Goal: Task Accomplishment & Management: Use online tool/utility

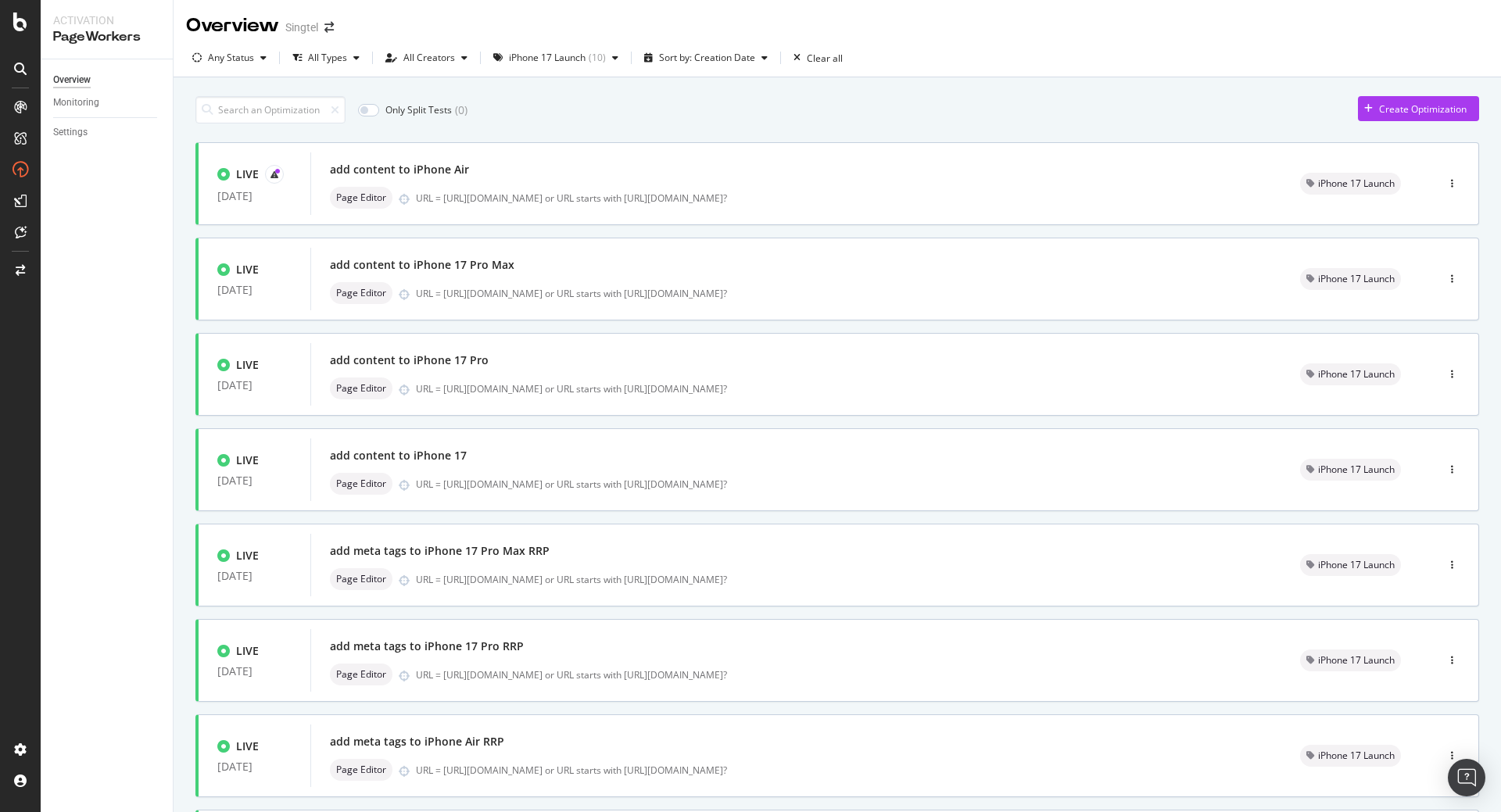
click at [647, 422] on div "LIVE [DATE] add content to iPhone Air Page Editor URL = [URL][DOMAIN_NAME] or U…" at bounding box center [837, 636] width 1284 height 988
click at [581, 556] on div "add meta tags to iPhone 17 Pro Max RRP" at bounding box center [796, 551] width 932 height 22
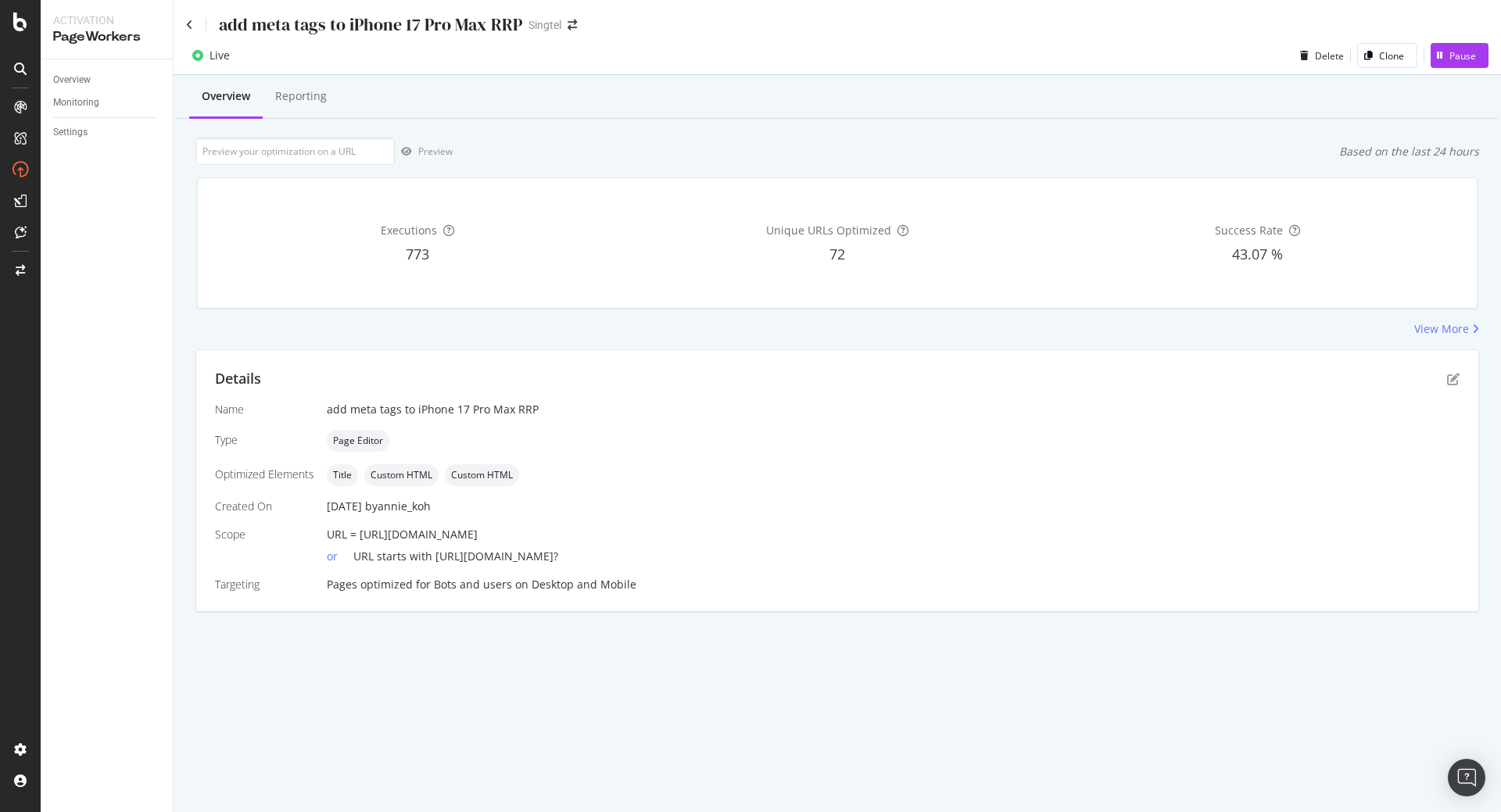
click at [185, 23] on div "add meta tags to iPhone 17 Pro Max RRP Singtel" at bounding box center [837, 18] width 1327 height 37
click at [187, 23] on icon at bounding box center [190, 25] width 7 height 11
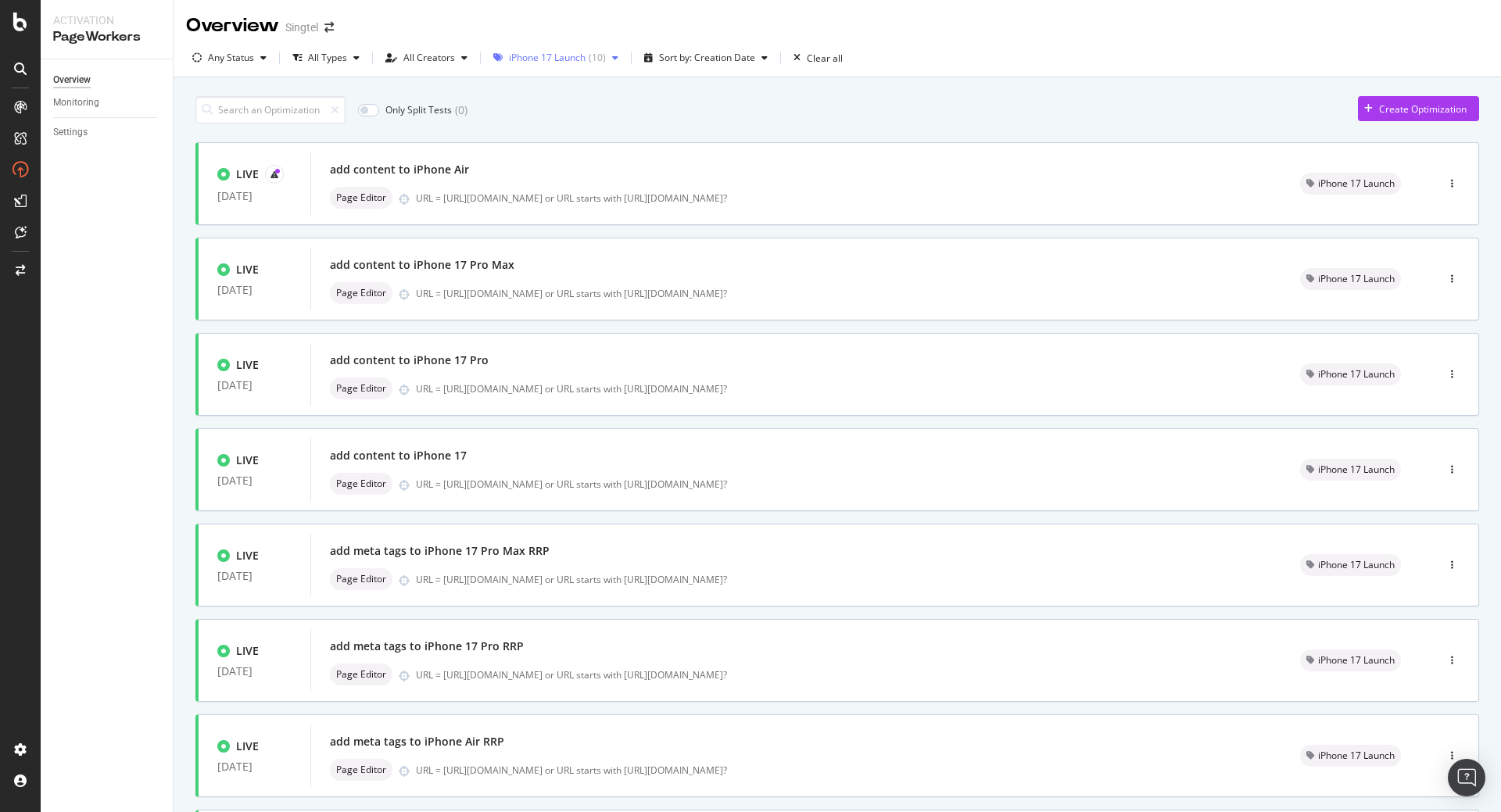
click at [612, 61] on icon "button" at bounding box center [615, 58] width 6 height 10
click at [721, 103] on div "Only Split Tests ( 0 ) Create Optimization" at bounding box center [837, 110] width 1284 height 28
click at [601, 188] on div "Page Editor URL = [URL][DOMAIN_NAME] or URL starts with [URL][DOMAIN_NAME]?" at bounding box center [796, 198] width 932 height 22
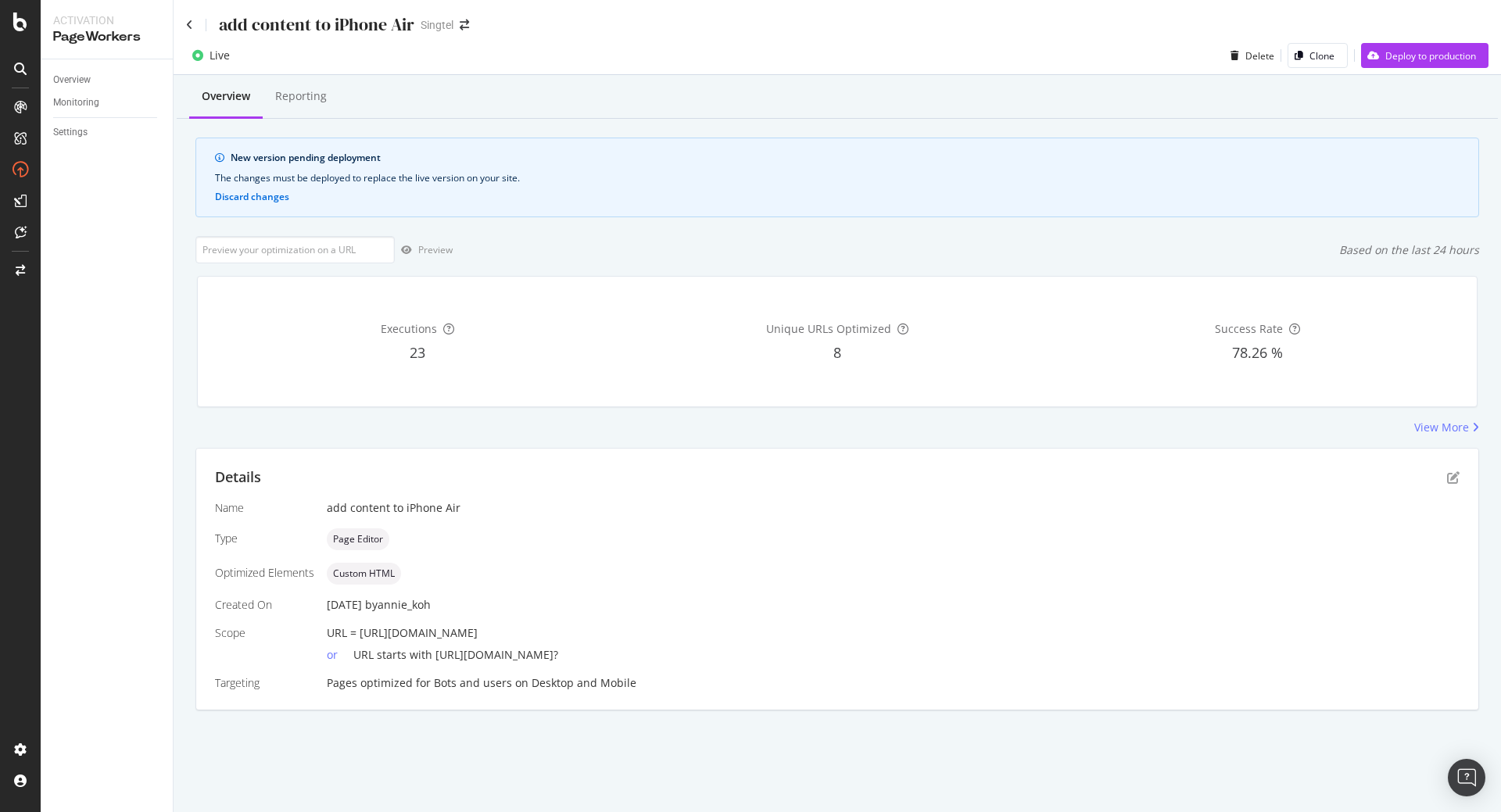
click at [1496, 342] on div "Overview Reporting New version pending deployment The changes must be deployed …" at bounding box center [837, 420] width 1327 height 690
click at [191, 23] on icon at bounding box center [190, 25] width 7 height 11
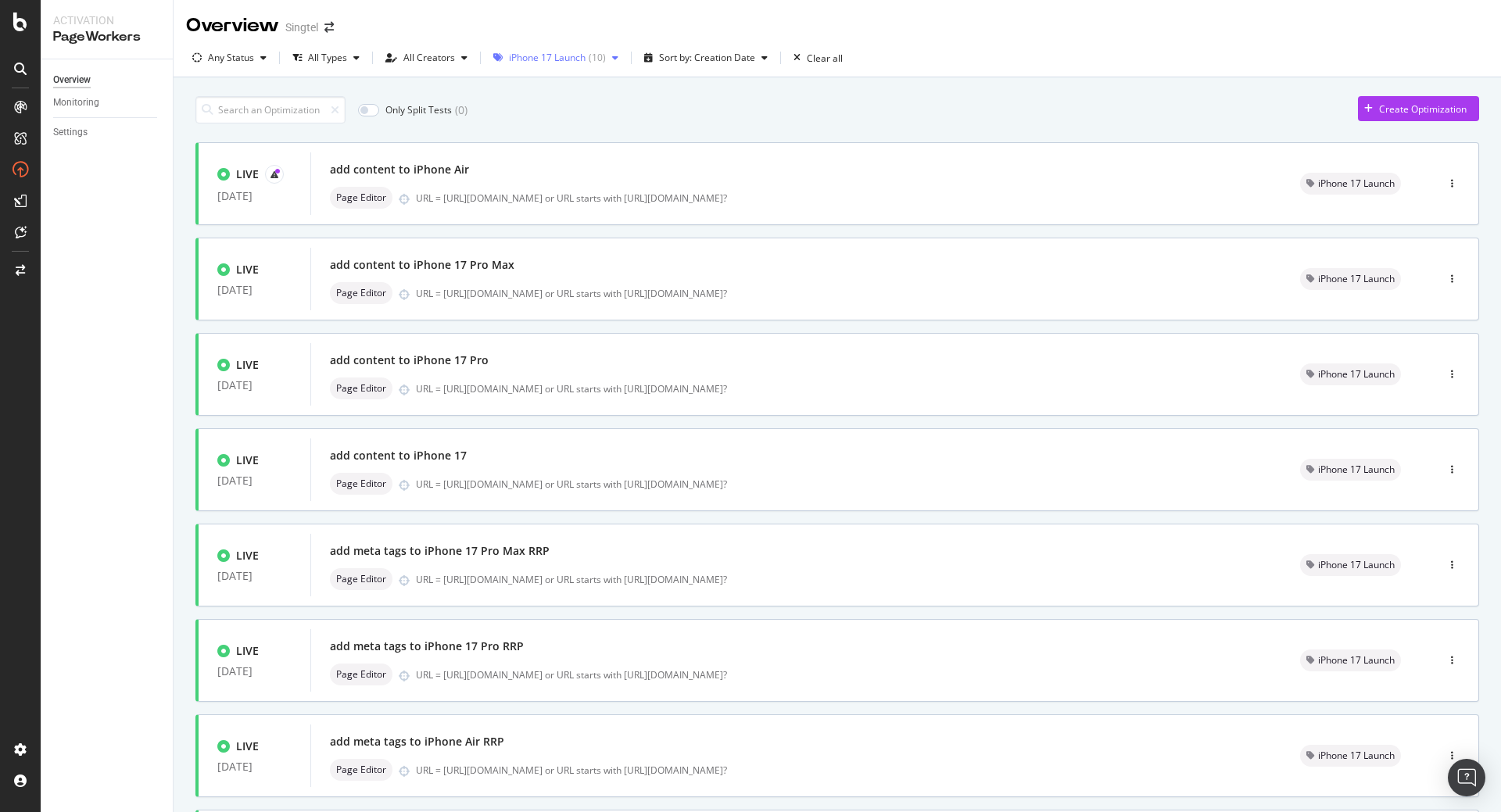
click at [601, 62] on div "( 10 )" at bounding box center [596, 58] width 17 height 10
click at [763, 111] on div "Only Split Tests ( 0 ) Create Optimization" at bounding box center [837, 110] width 1284 height 28
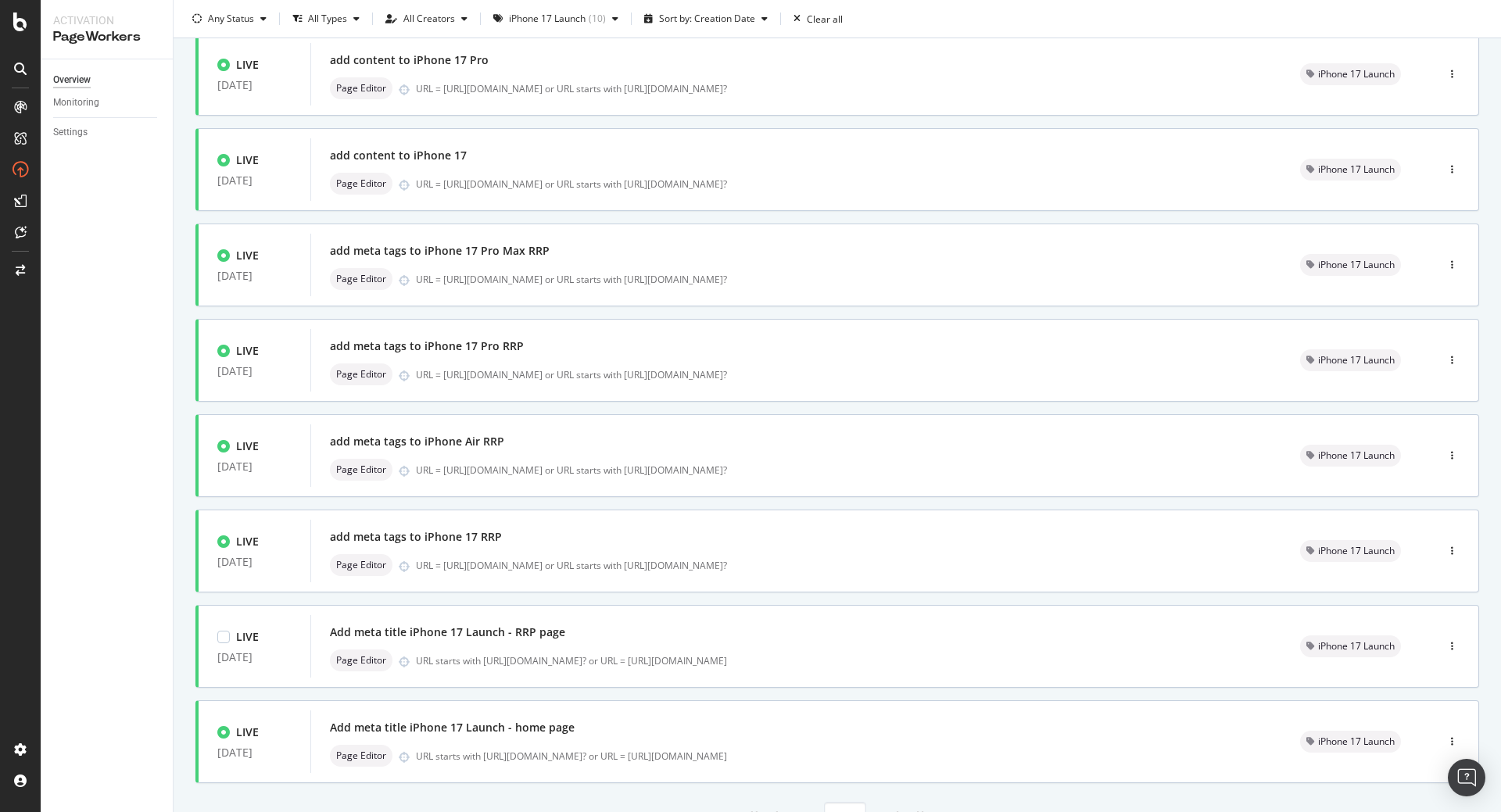
scroll to position [372, 0]
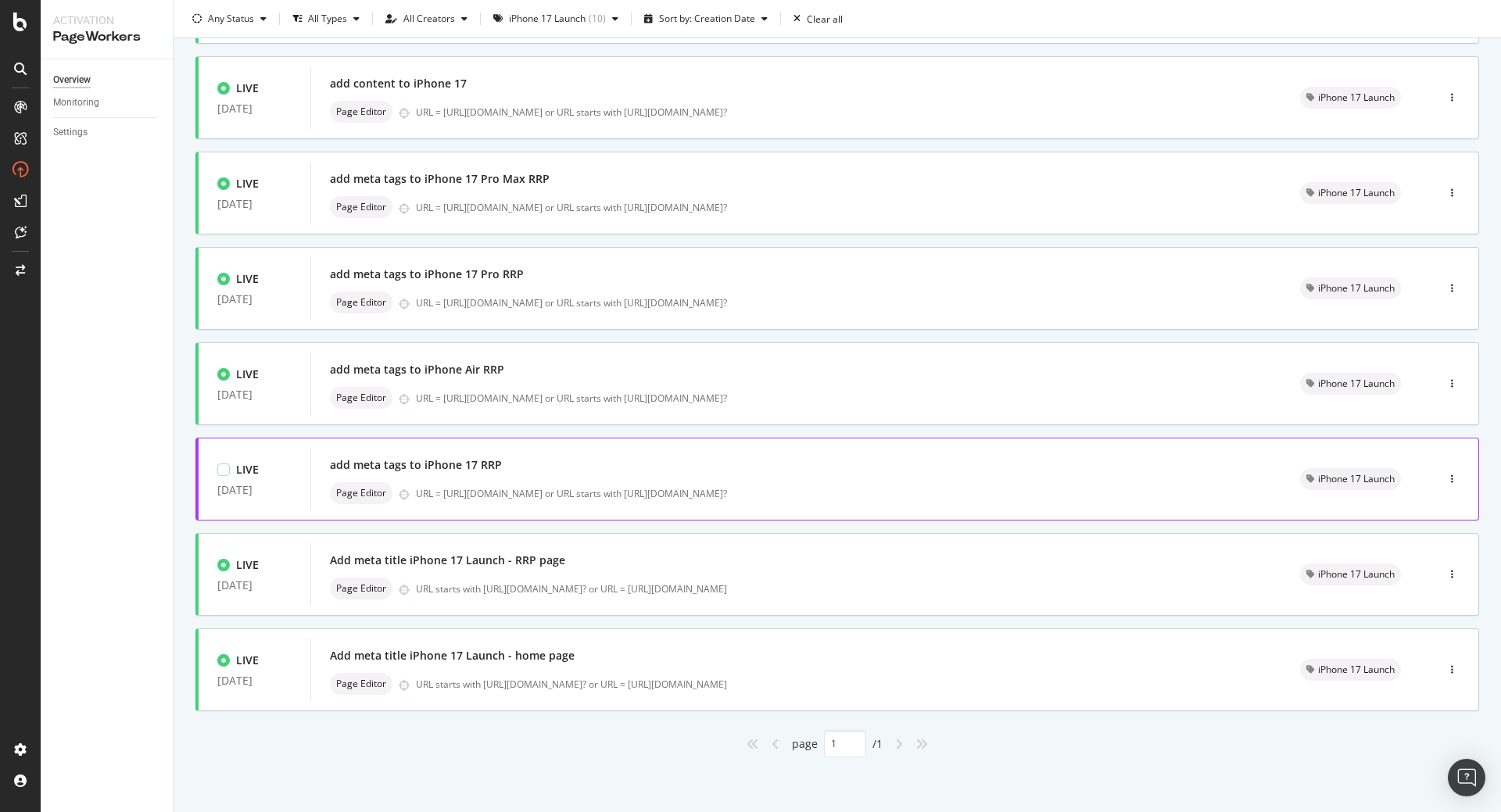
click at [582, 480] on div "add meta tags to iPhone 17 RRP Page Editor URL = [URL][DOMAIN_NAME] or URL star…" at bounding box center [796, 480] width 932 height 50
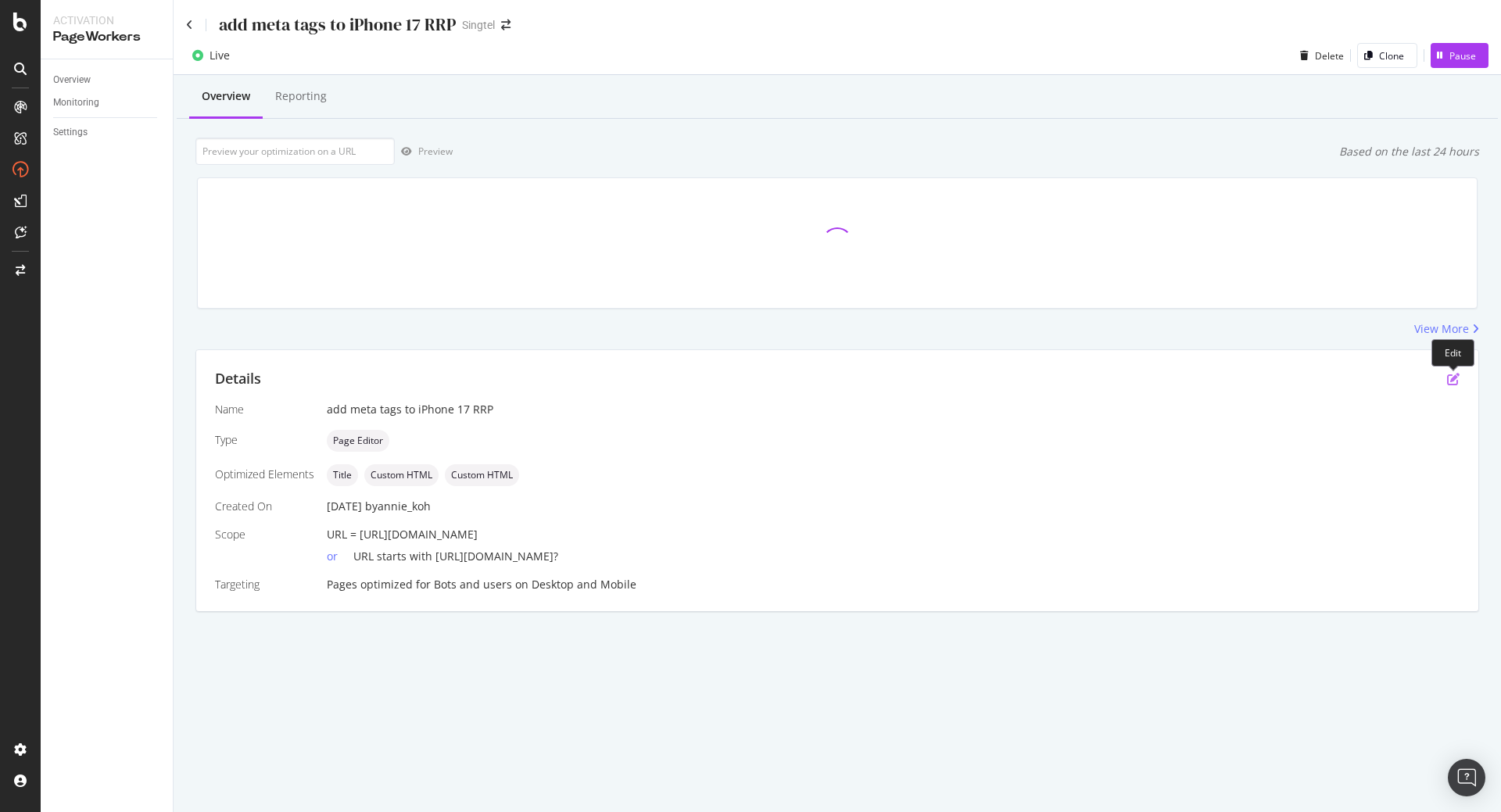
click at [1452, 381] on icon "pen-to-square" at bounding box center [1453, 379] width 12 height 12
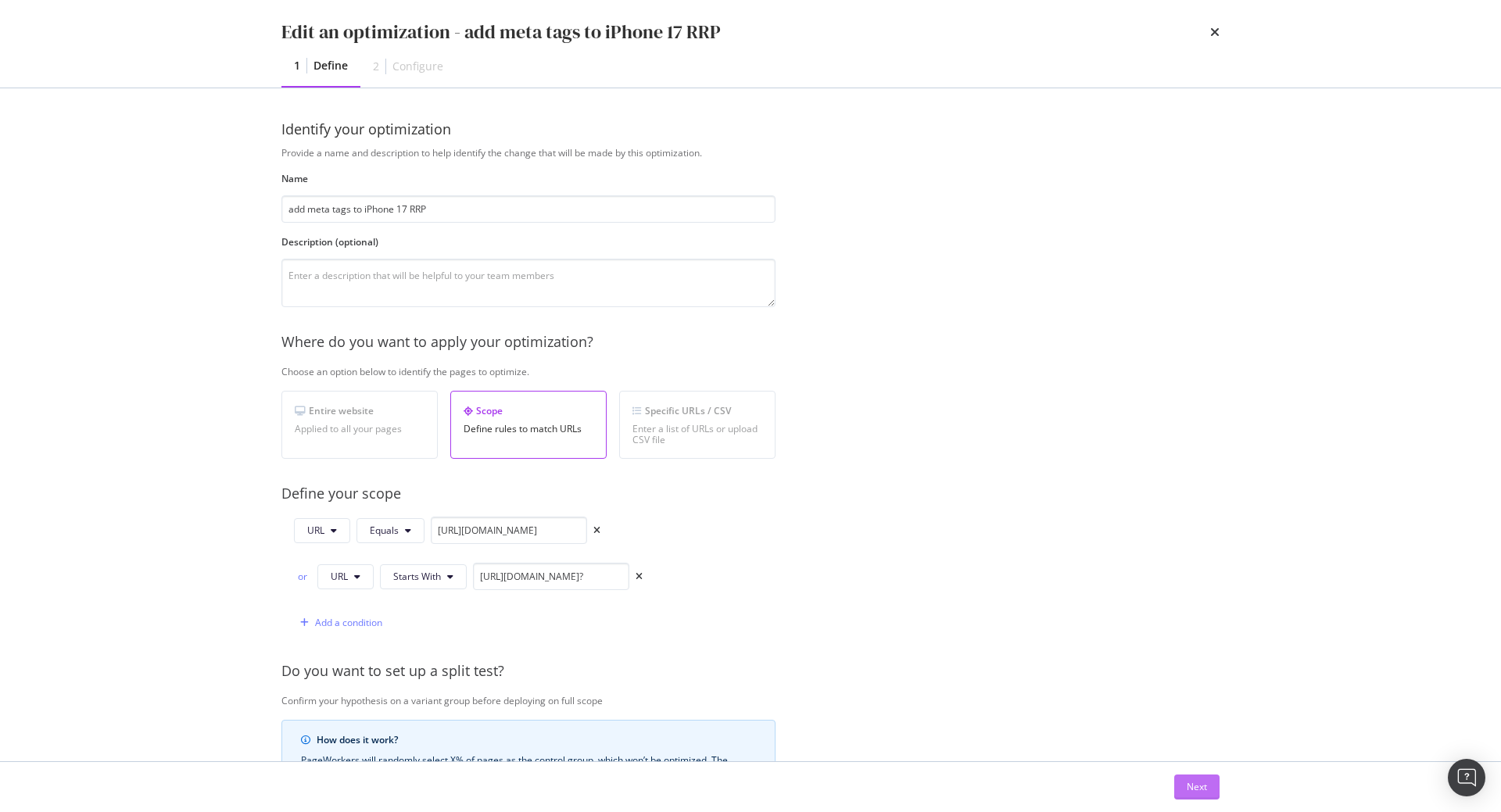
click at [1203, 786] on div "Next" at bounding box center [1196, 786] width 21 height 13
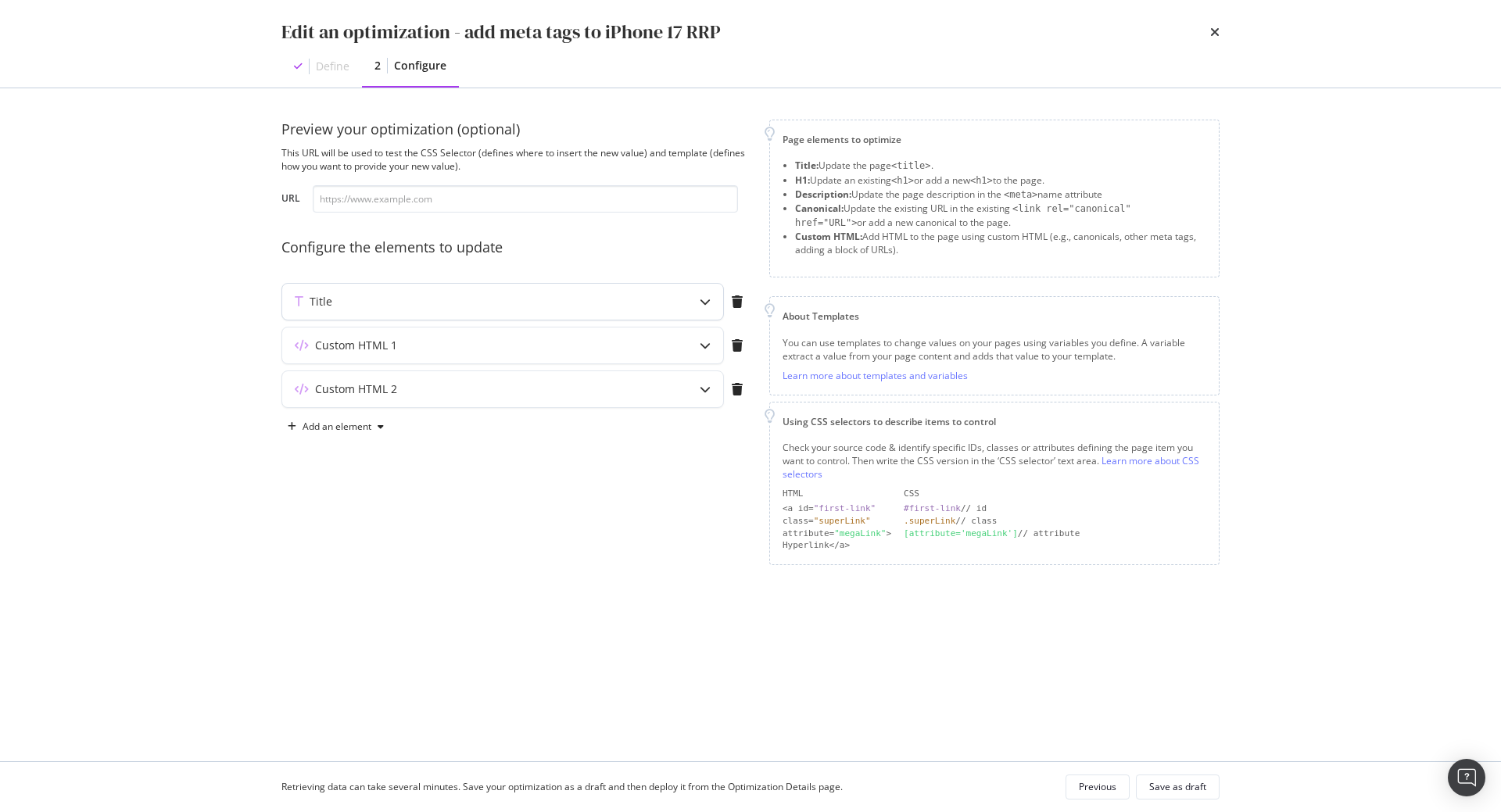
click at [488, 302] on div "Title" at bounding box center [472, 302] width 379 height 16
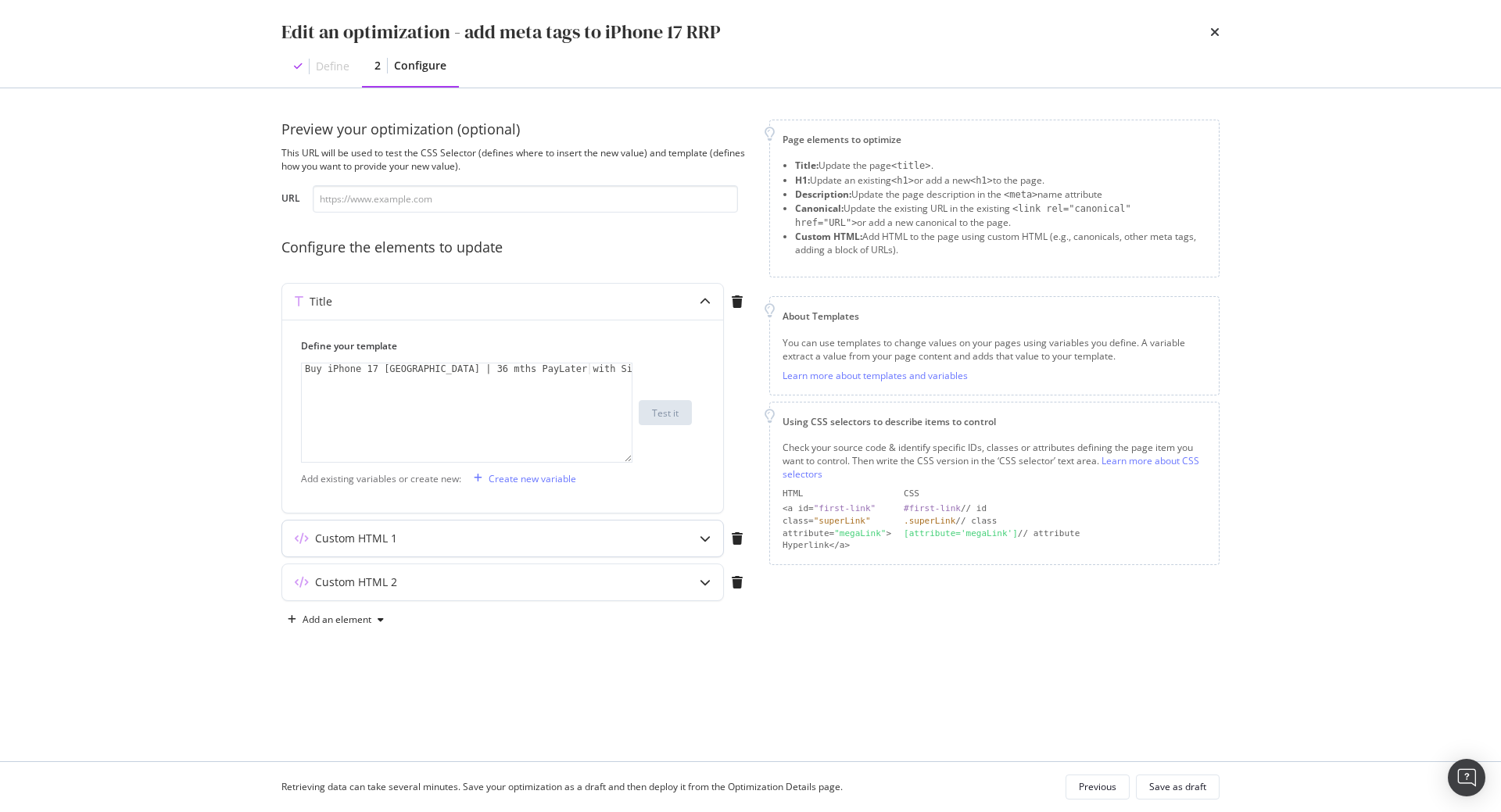
click at [414, 542] on div "Custom HTML 1" at bounding box center [472, 538] width 379 height 16
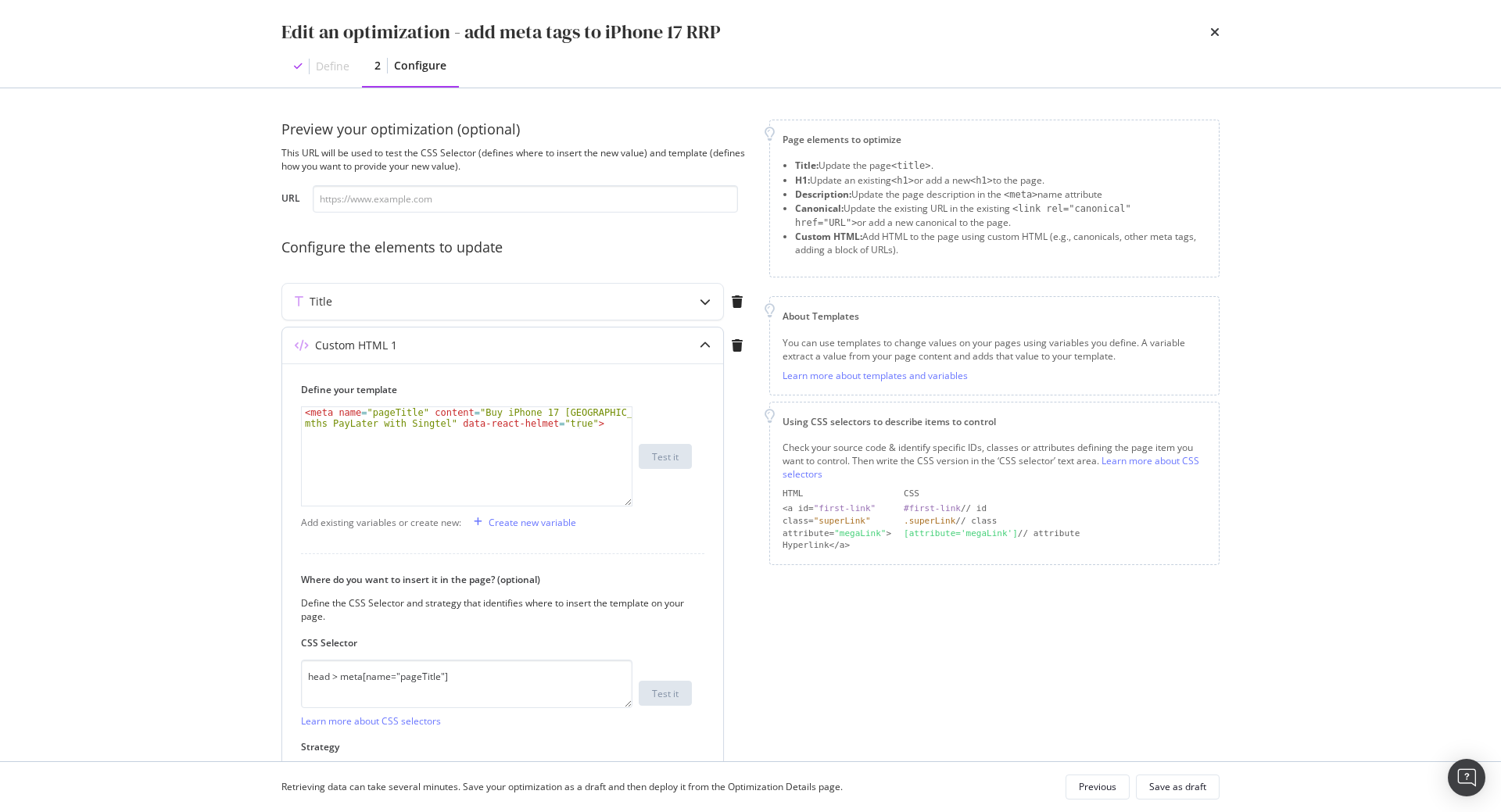
scroll to position [153, 0]
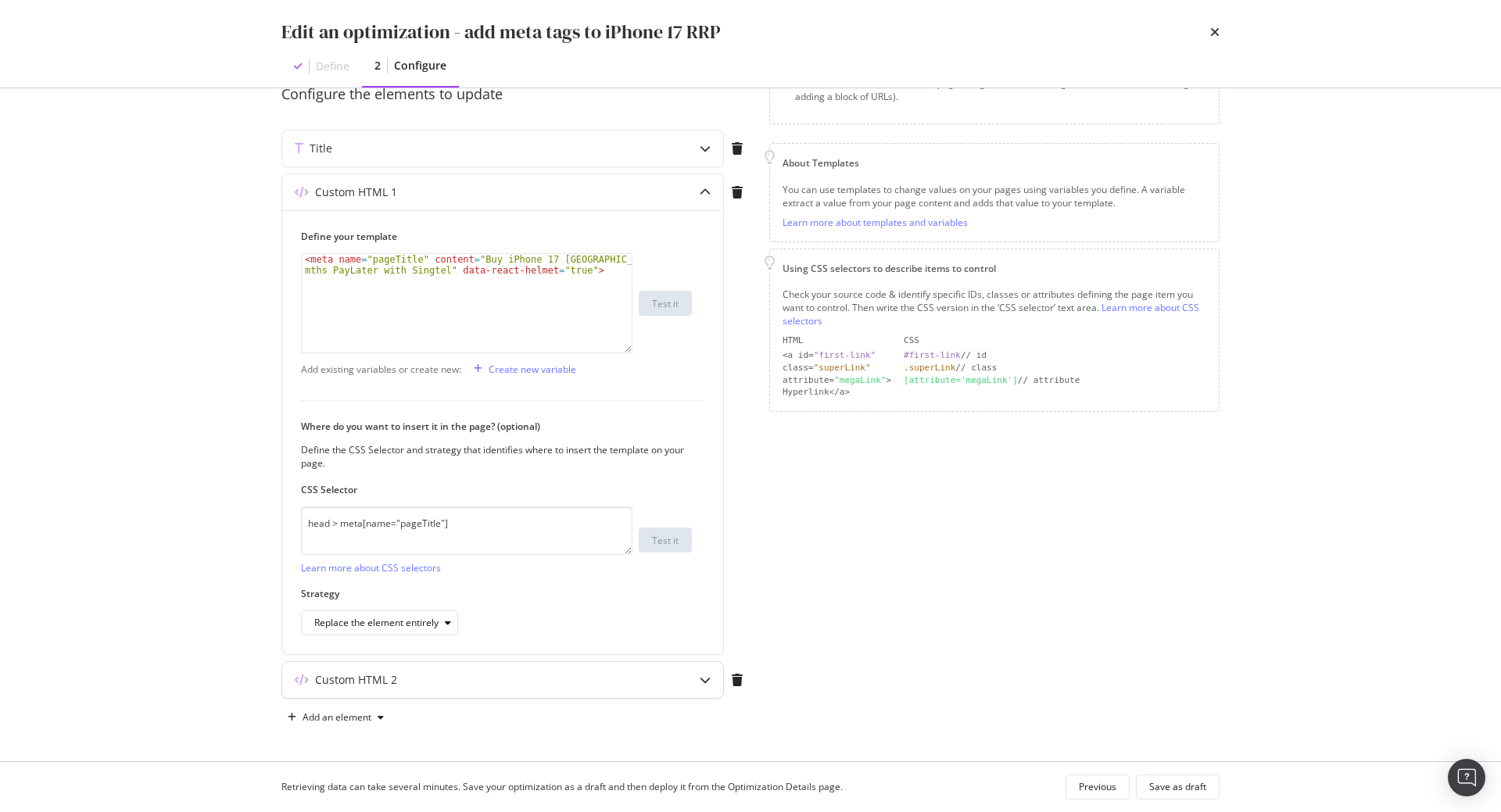
click at [425, 683] on div "Custom HTML 2" at bounding box center [472, 680] width 379 height 16
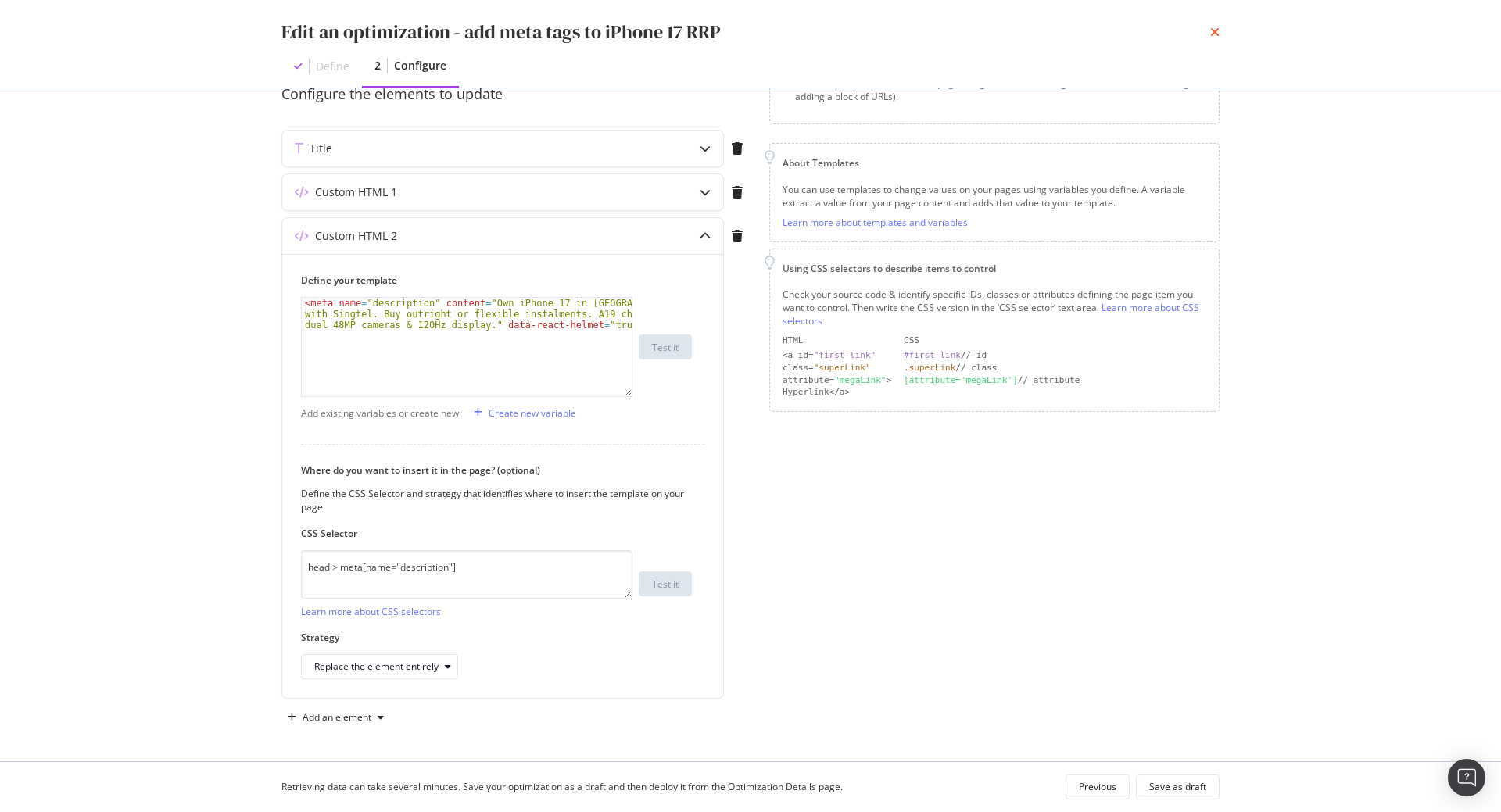
click at [1217, 37] on icon "times" at bounding box center [1215, 32] width 10 height 12
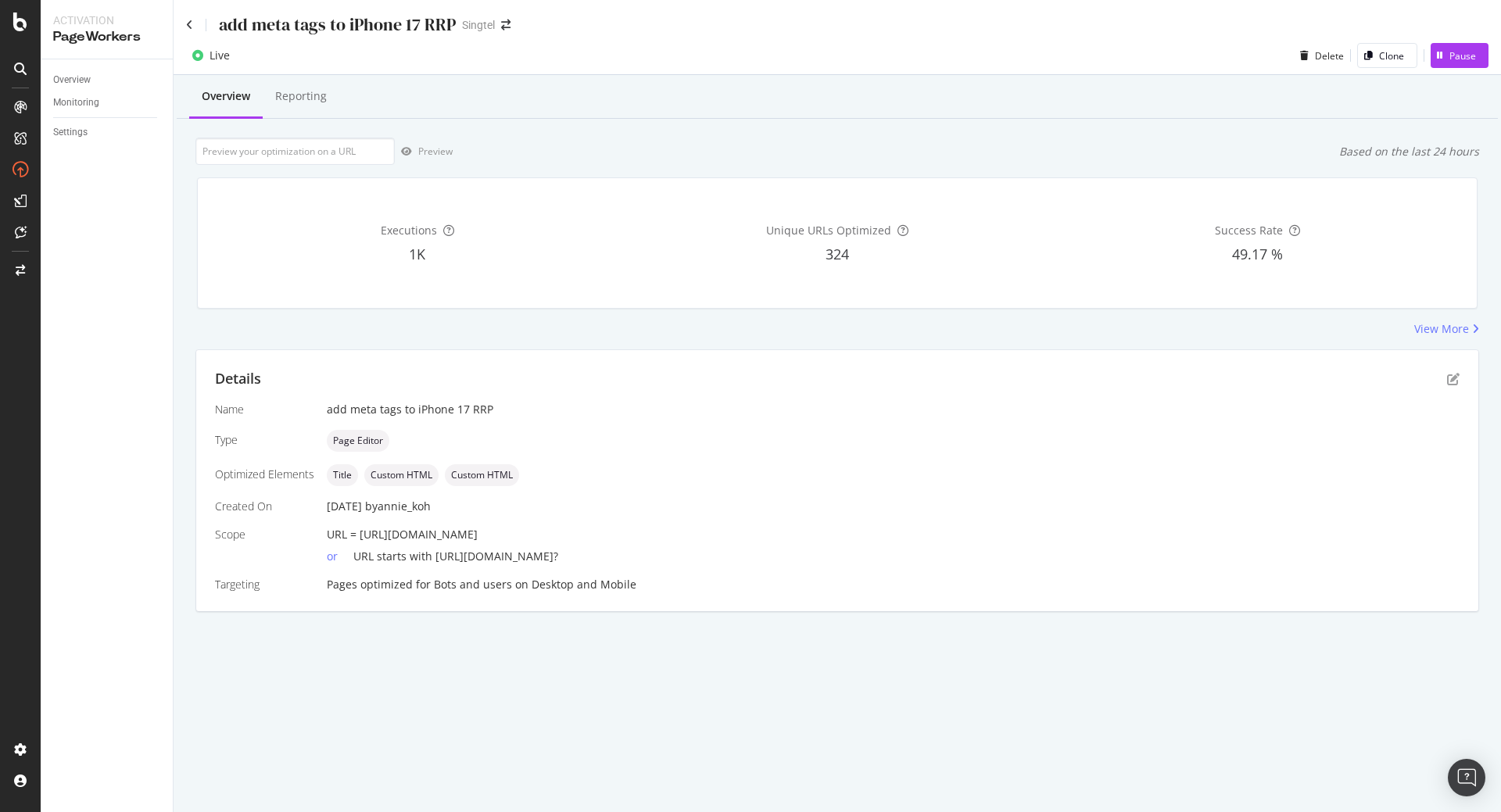
drag, startPoint x: 360, startPoint y: 535, endPoint x: 734, endPoint y: 530, distance: 374.0
click at [734, 530] on div "URL = [URL][DOMAIN_NAME]" at bounding box center [893, 535] width 1133 height 16
copy span "[URL][DOMAIN_NAME]"
click at [326, 156] on input "url" at bounding box center [295, 151] width 200 height 28
paste input "[URL][DOMAIN_NAME]"
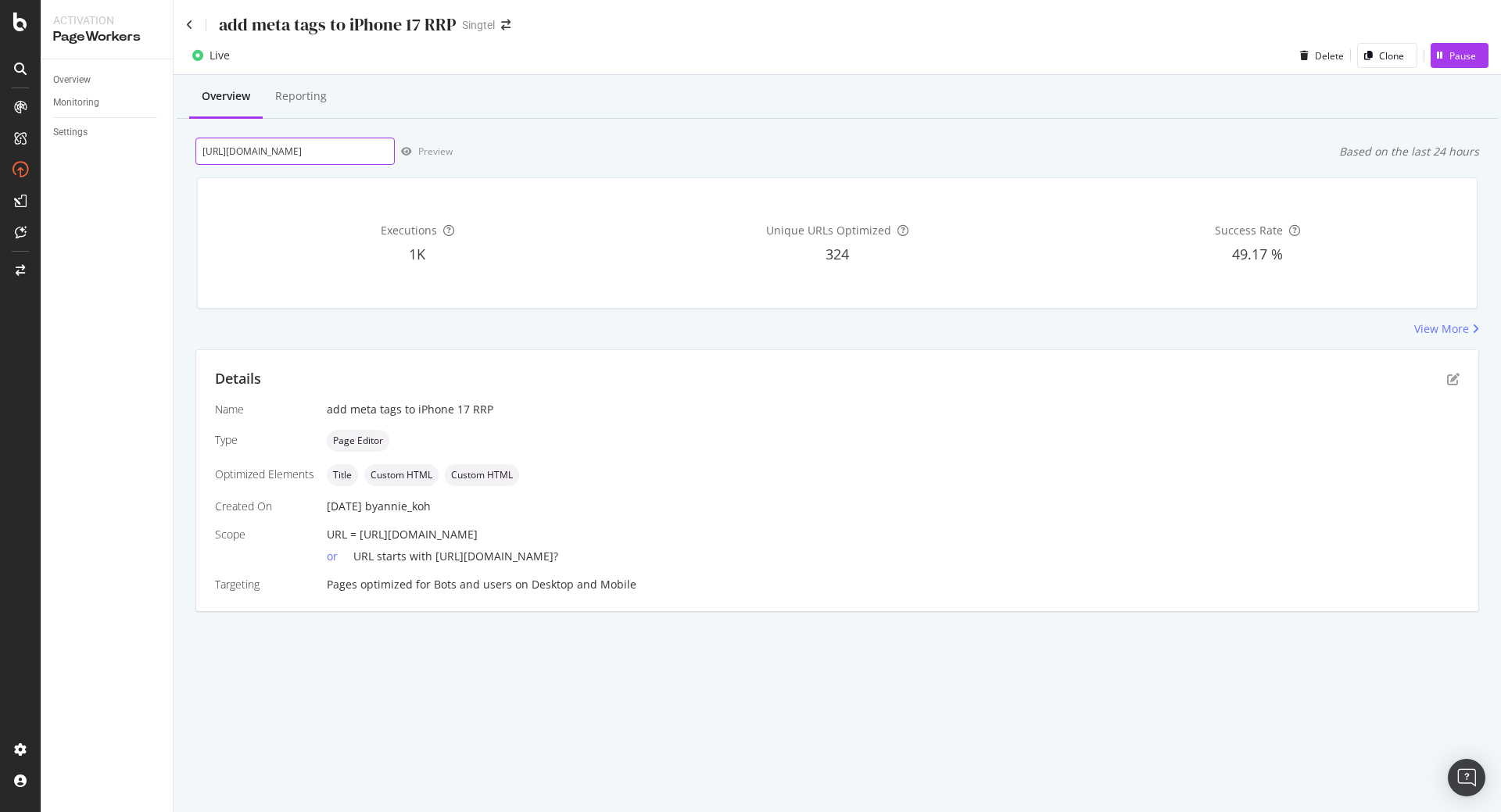
scroll to position [0, 108]
type input "[URL][DOMAIN_NAME]"
click at [430, 153] on div "Preview" at bounding box center [435, 151] width 35 height 13
click at [185, 27] on div "add meta tags to iPhone 17 RRP Singtel" at bounding box center [837, 18] width 1327 height 37
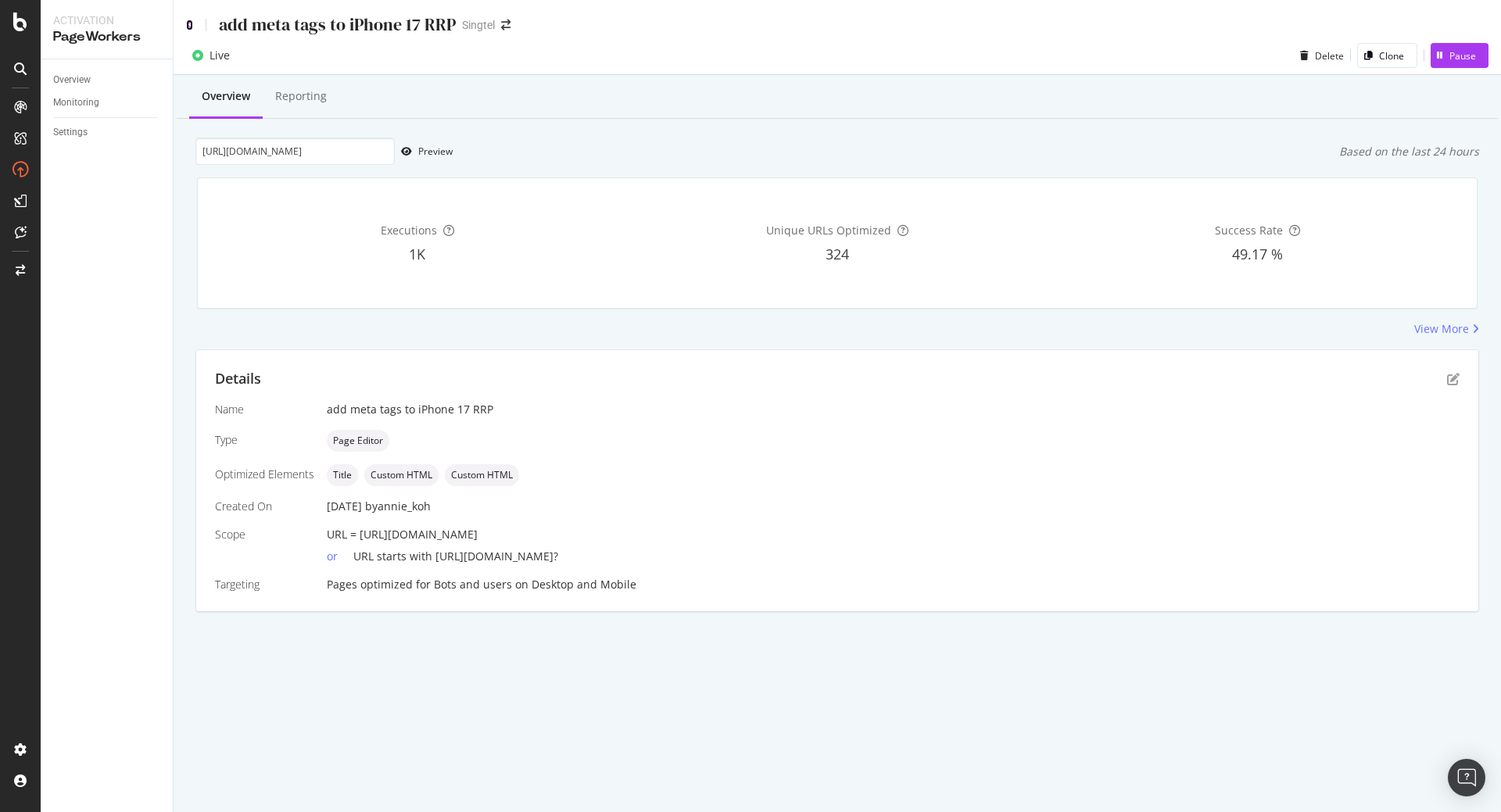
click at [188, 27] on icon at bounding box center [190, 25] width 7 height 11
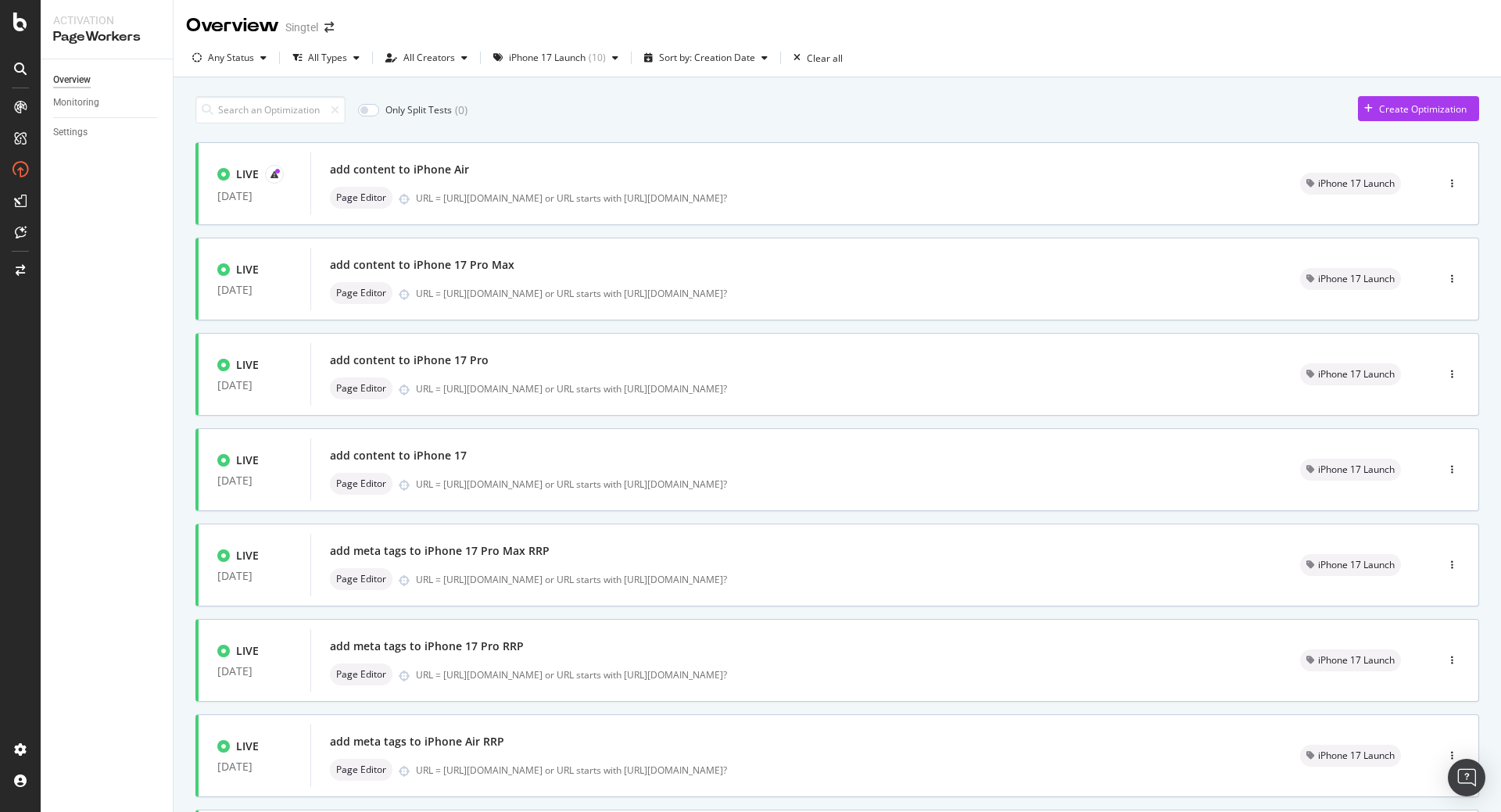
click at [105, 685] on div "Overview Monitoring Settings" at bounding box center [107, 436] width 132 height 753
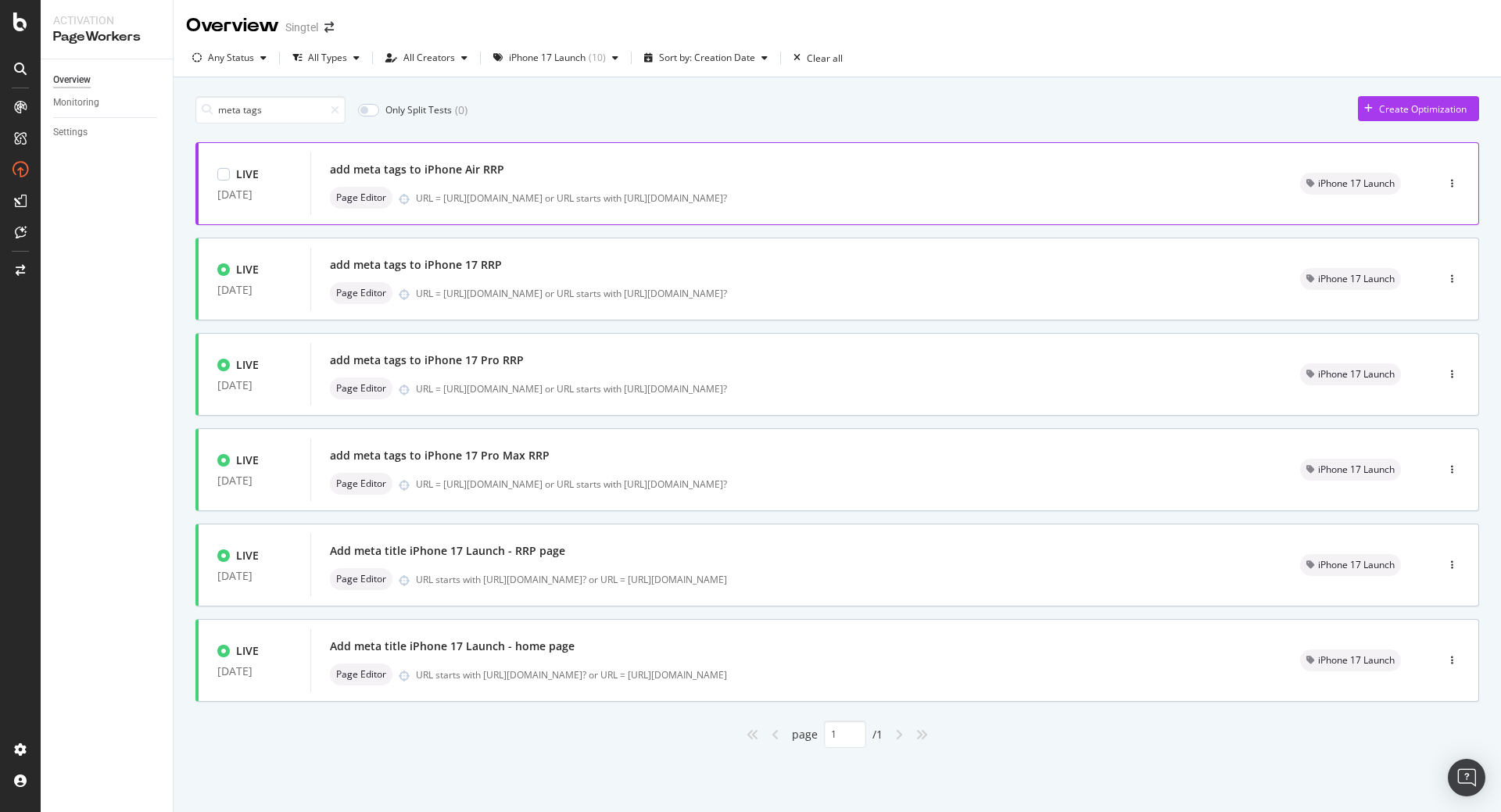
click at [550, 187] on div "Page Editor URL = [URL][DOMAIN_NAME] or URL starts with [URL][DOMAIN_NAME]?" at bounding box center [796, 198] width 932 height 22
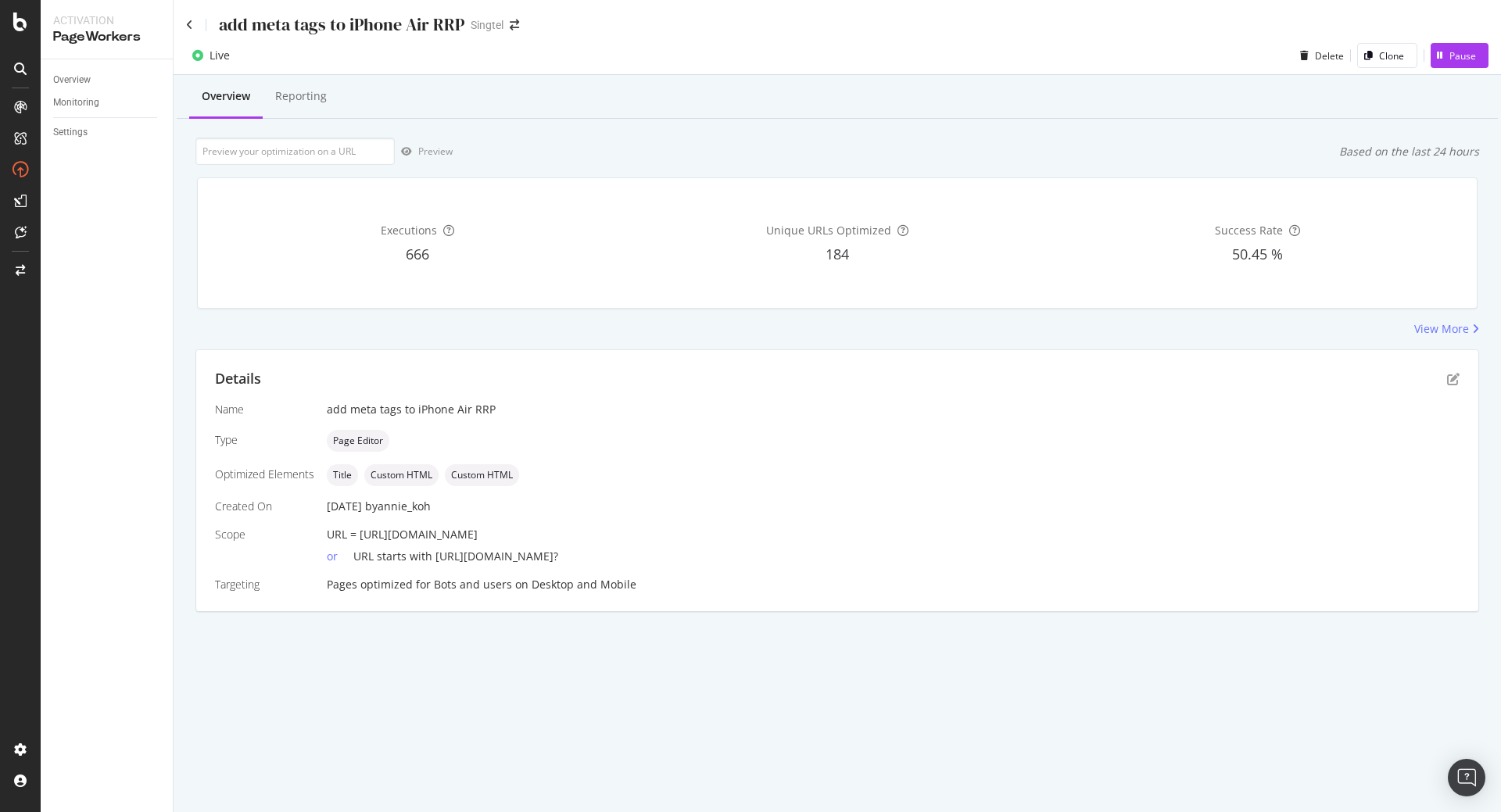
drag, startPoint x: 358, startPoint y: 536, endPoint x: 718, endPoint y: 537, distance: 360.0
click at [718, 537] on div "URL = [URL][DOMAIN_NAME]" at bounding box center [893, 535] width 1133 height 16
copy span "[URL][DOMAIN_NAME]"
click at [267, 162] on input "url" at bounding box center [295, 151] width 200 height 28
paste input "[URL][DOMAIN_NAME]"
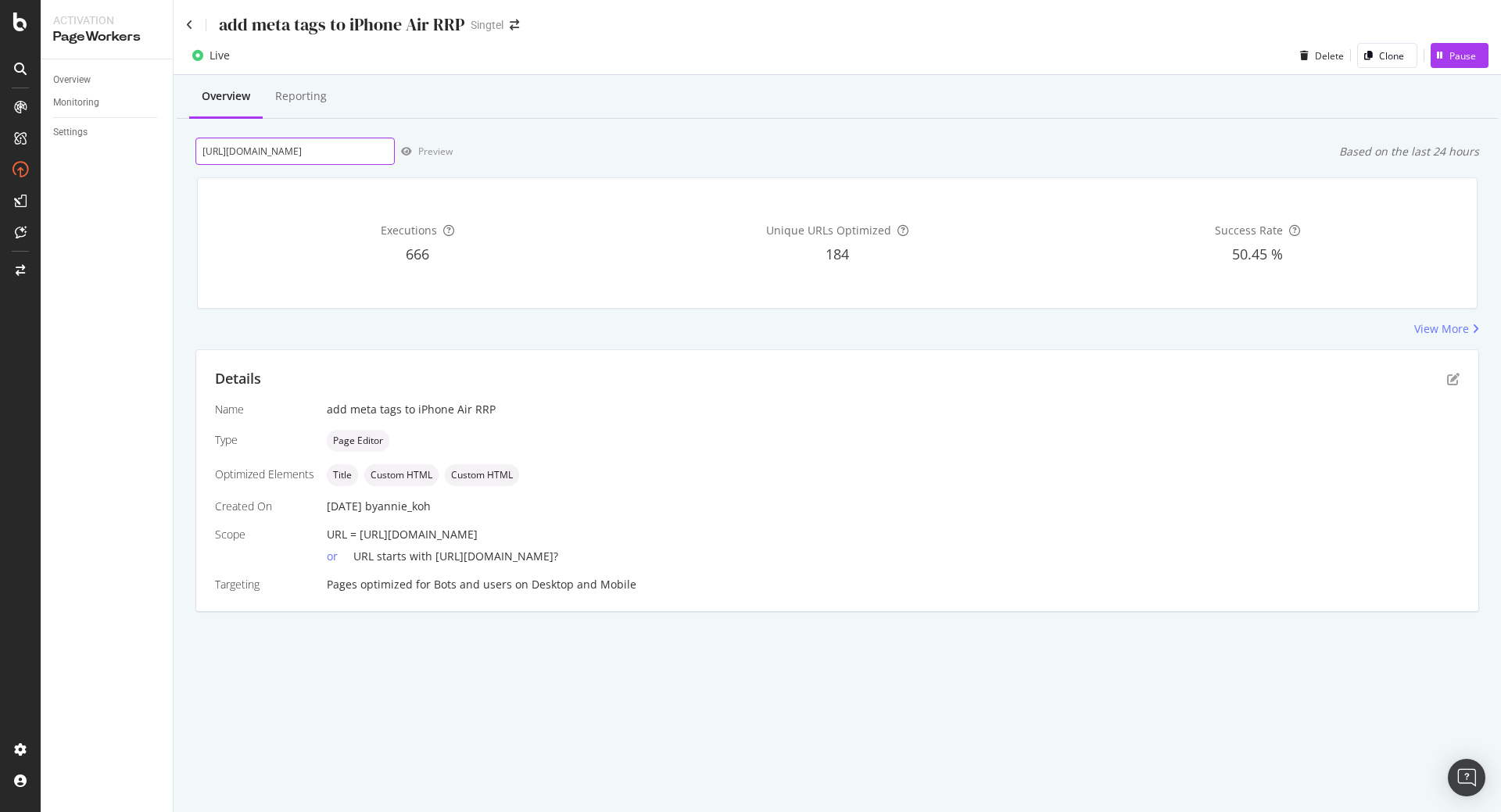
scroll to position [0, 109]
type input "[URL][DOMAIN_NAME]"
click at [424, 154] on div "Preview" at bounding box center [435, 151] width 35 height 13
click at [189, 22] on icon at bounding box center [190, 25] width 7 height 11
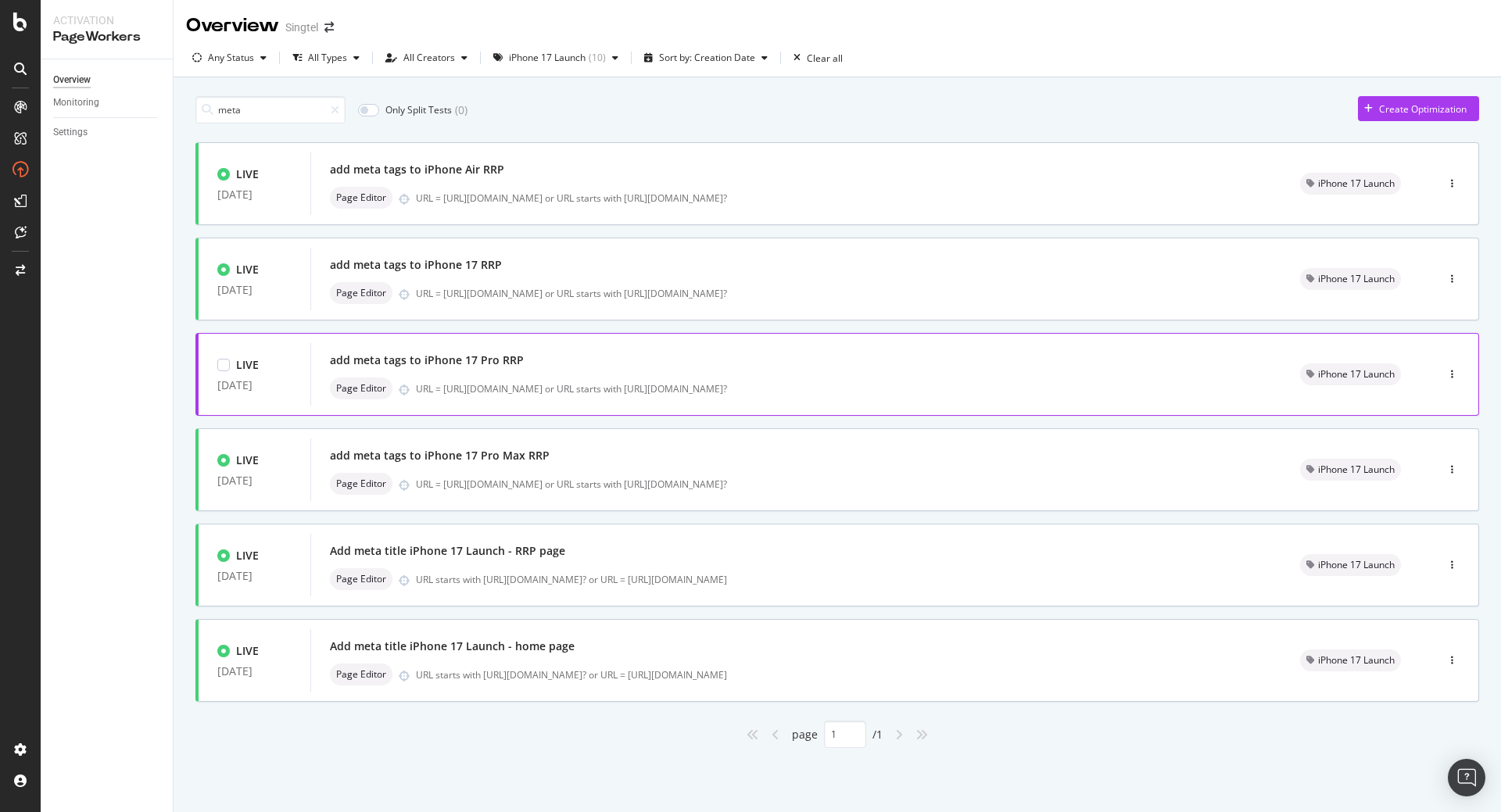
click at [487, 365] on div "add meta tags to iPhone 17 Pro RRP" at bounding box center [427, 361] width 194 height 16
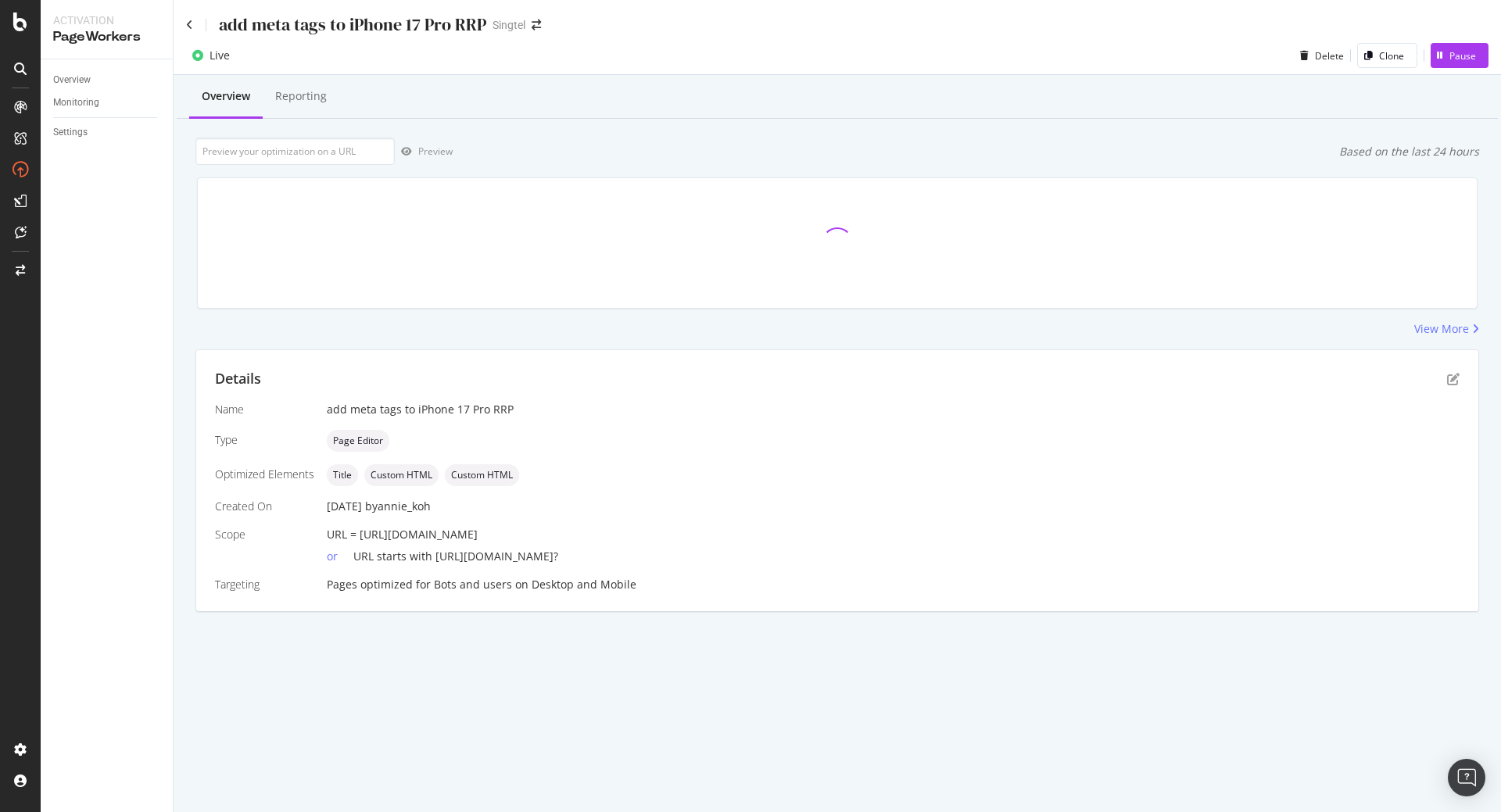
drag, startPoint x: 359, startPoint y: 537, endPoint x: 768, endPoint y: 537, distance: 409.0
click at [768, 537] on div "URL = [URL][DOMAIN_NAME]" at bounding box center [893, 535] width 1133 height 16
copy span "[URL][DOMAIN_NAME]"
click at [233, 156] on input "url" at bounding box center [295, 151] width 200 height 28
paste input "[URL][DOMAIN_NAME]"
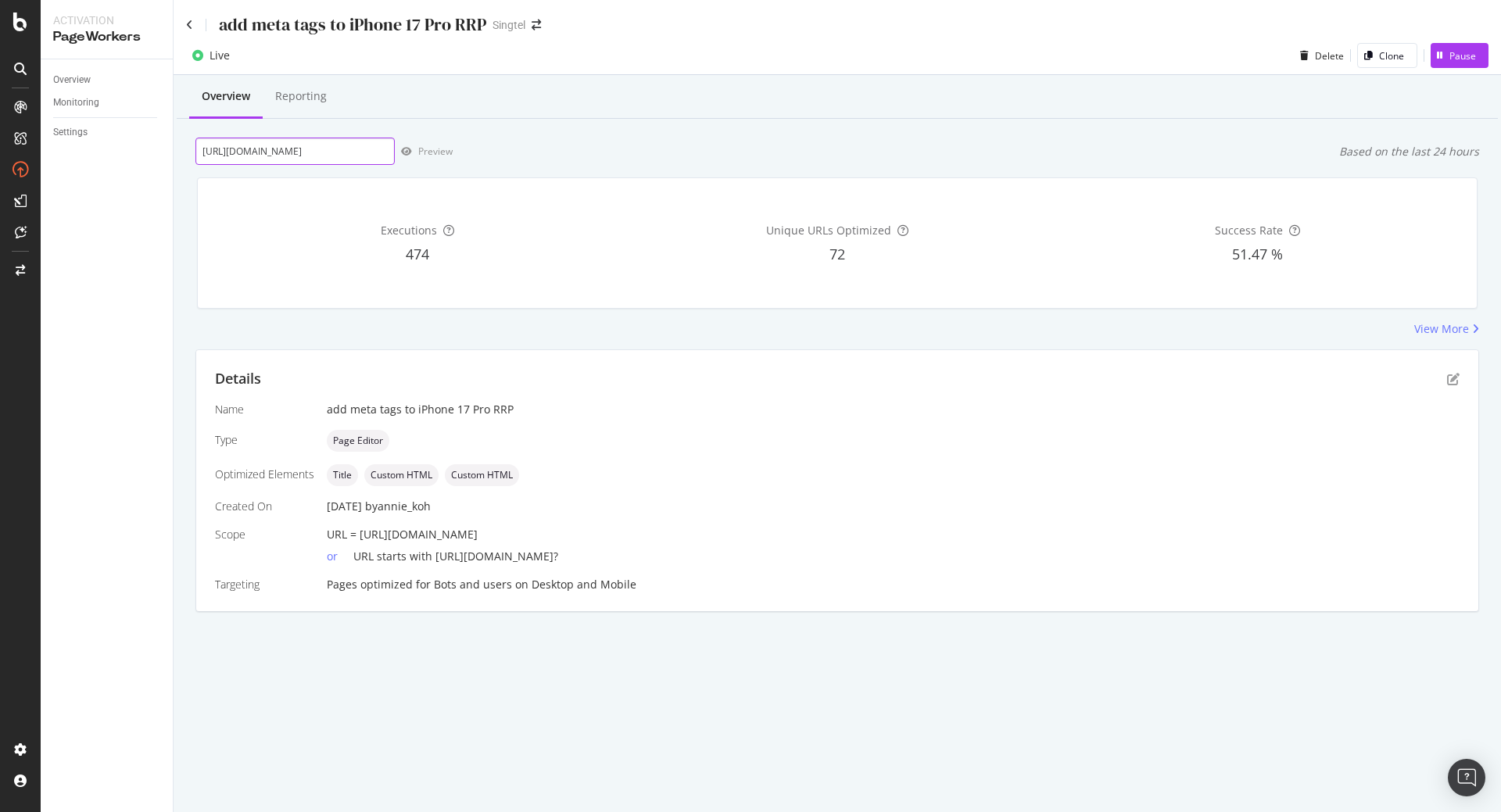
scroll to position [0, 126]
type input "[URL][DOMAIN_NAME]"
click at [418, 149] on div "Preview" at bounding box center [435, 151] width 35 height 13
click at [187, 25] on icon at bounding box center [190, 25] width 7 height 11
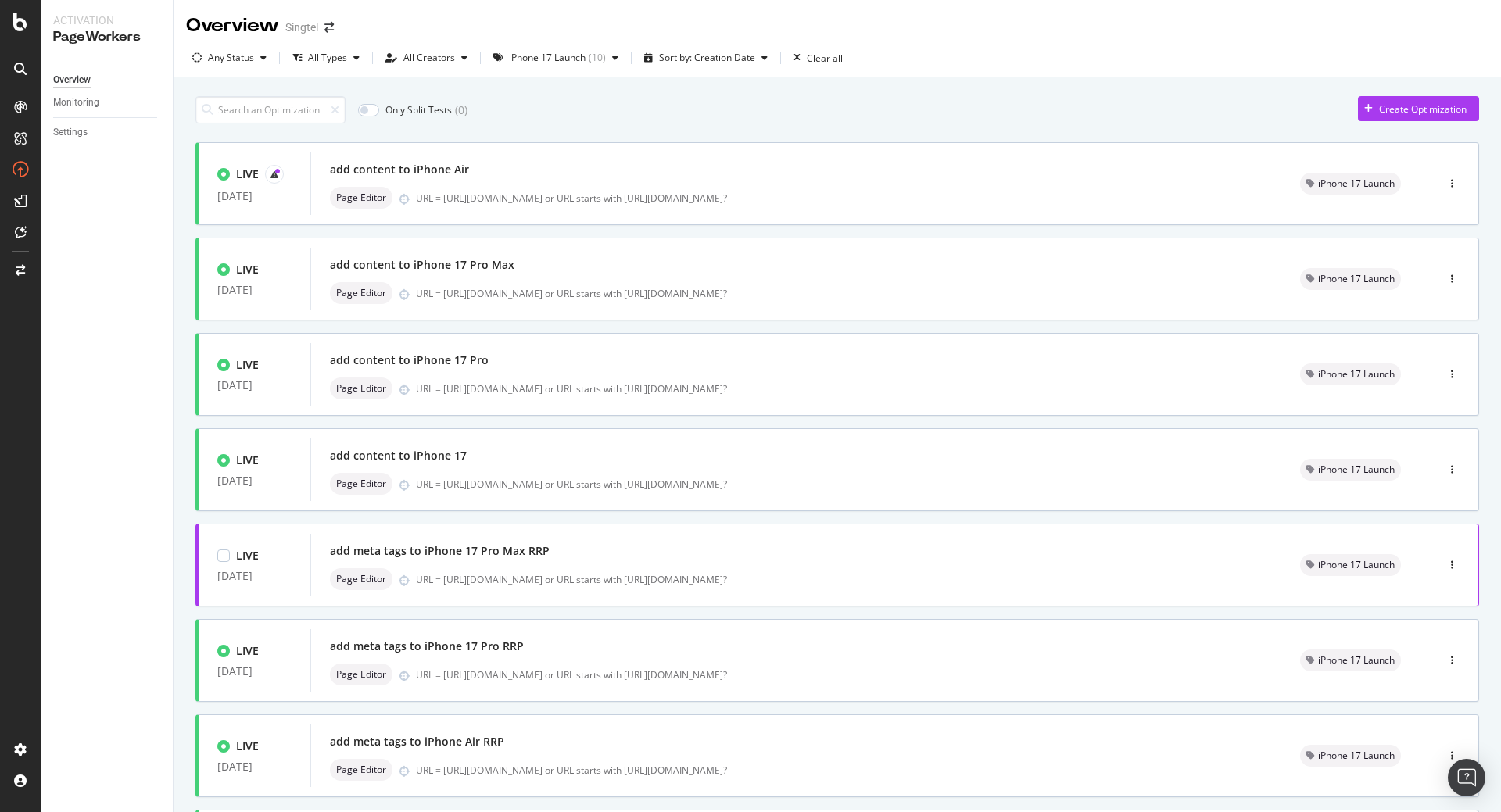
click at [472, 570] on div "Page Editor URL = [URL][DOMAIN_NAME] or URL starts with [URL][DOMAIN_NAME]?" at bounding box center [796, 579] width 932 height 22
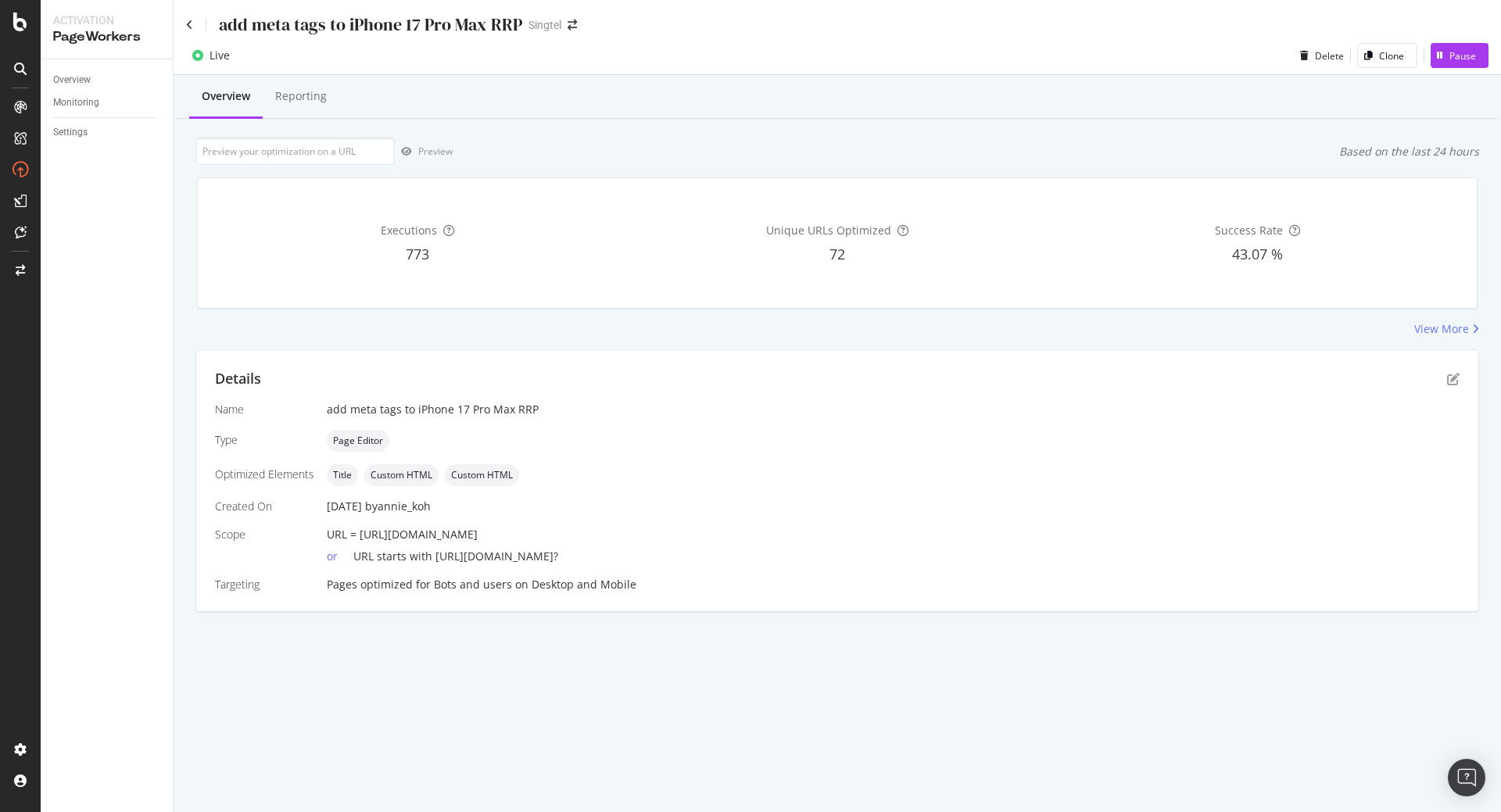
click at [295, 728] on div "add meta tags to iPhone 17 Pro Max RRP Singtel Live Delete Clone Pause Overview…" at bounding box center [837, 406] width 1327 height 812
drag, startPoint x: 357, startPoint y: 533, endPoint x: 760, endPoint y: 542, distance: 403.1
click at [760, 542] on div "URL = [URL][DOMAIN_NAME]" at bounding box center [893, 535] width 1133 height 16
click at [750, 541] on div "URL = [URL][DOMAIN_NAME]" at bounding box center [893, 535] width 1133 height 16
drag, startPoint x: 751, startPoint y: 540, endPoint x: 361, endPoint y: 534, distance: 390.0
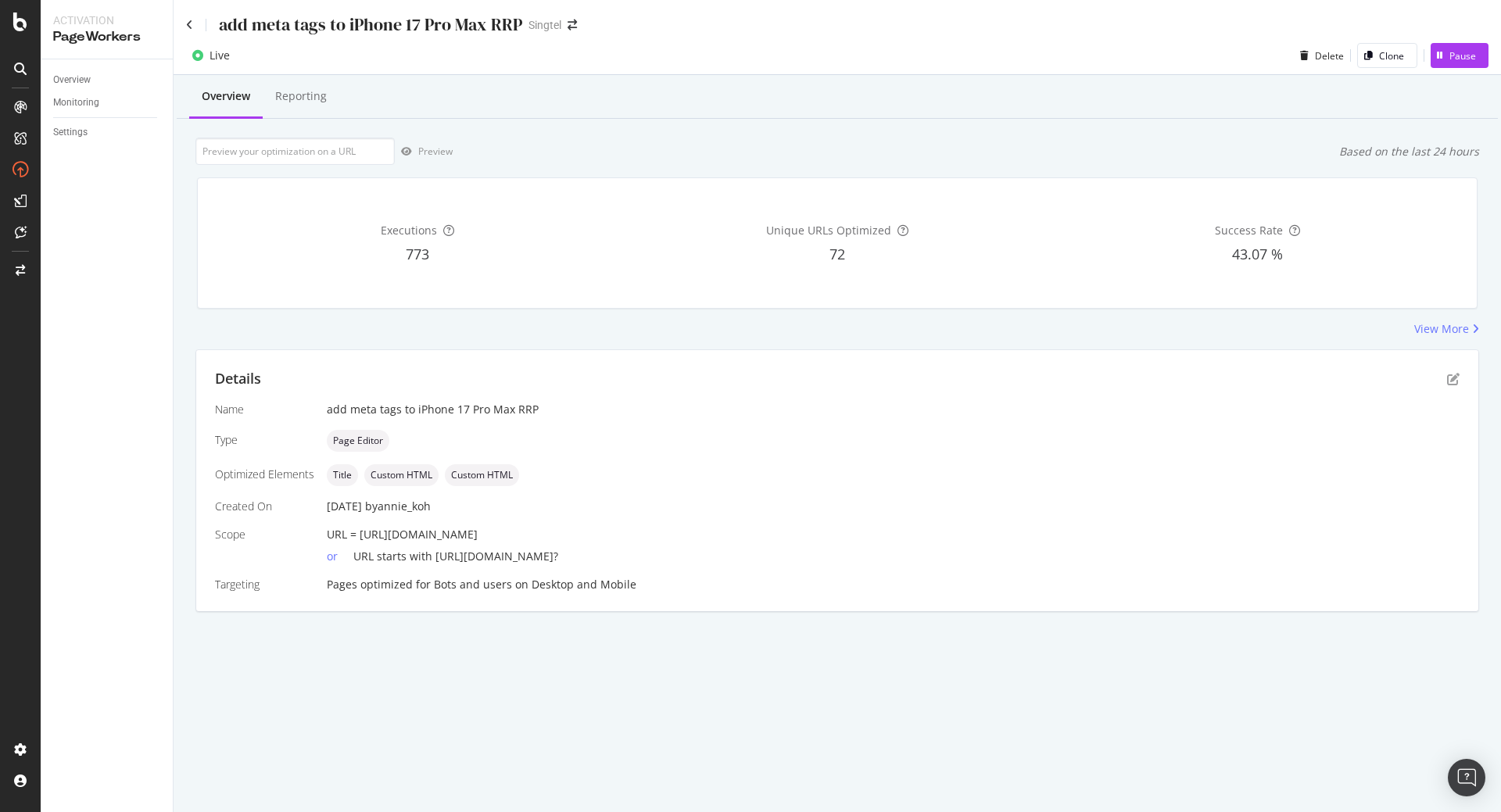
click at [361, 534] on div "URL = [URL][DOMAIN_NAME]" at bounding box center [893, 535] width 1133 height 16
copy span "[URL][DOMAIN_NAME]"
click at [291, 156] on input "url" at bounding box center [295, 151] width 200 height 28
paste input "[URL][DOMAIN_NAME]"
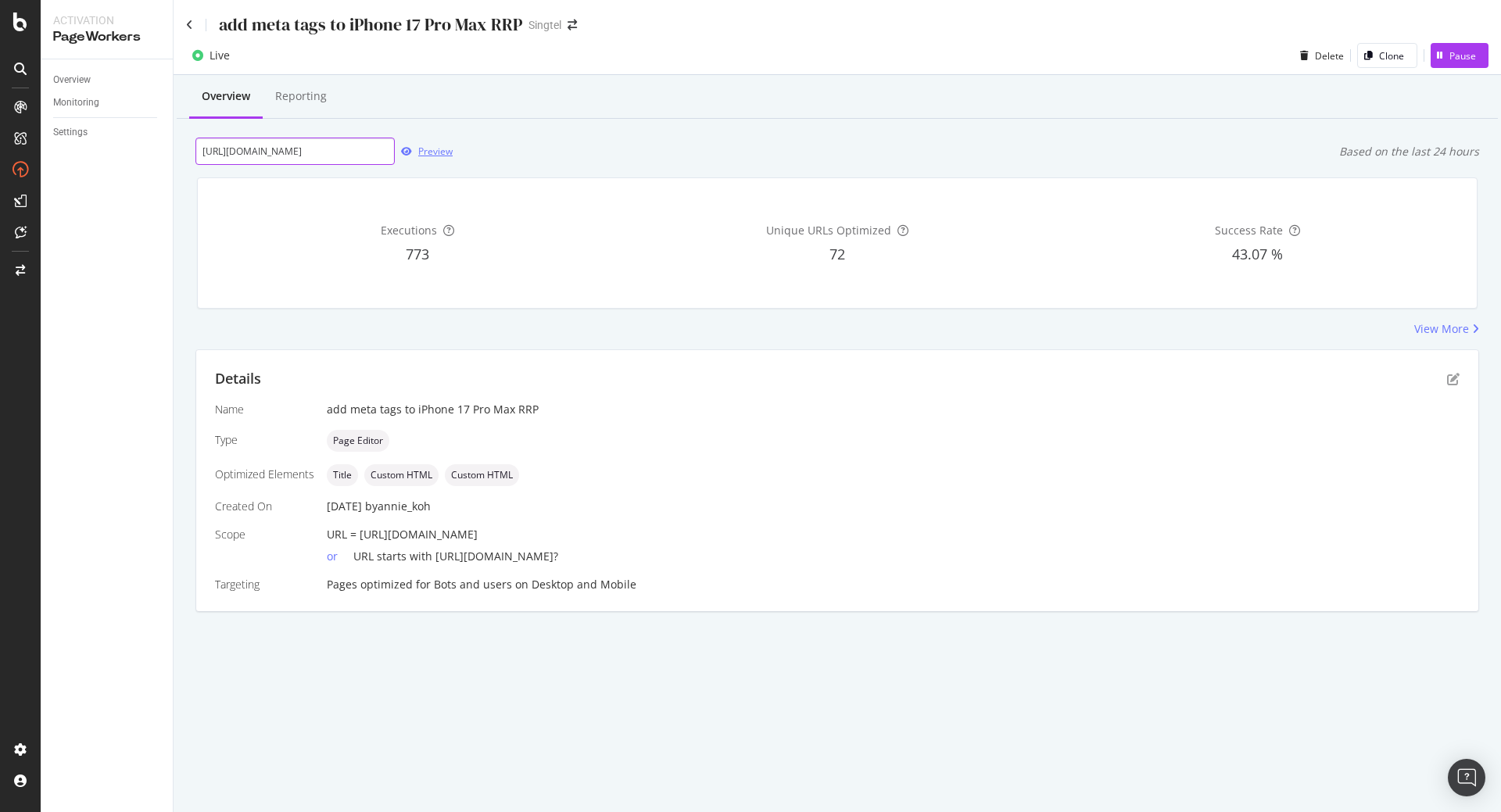
type input "[URL][DOMAIN_NAME]"
click at [410, 149] on icon "button" at bounding box center [406, 152] width 11 height 10
drag, startPoint x: 361, startPoint y: 532, endPoint x: 783, endPoint y: 530, distance: 422.0
click at [783, 530] on div "URL = [URL][DOMAIN_NAME]" at bounding box center [893, 535] width 1133 height 16
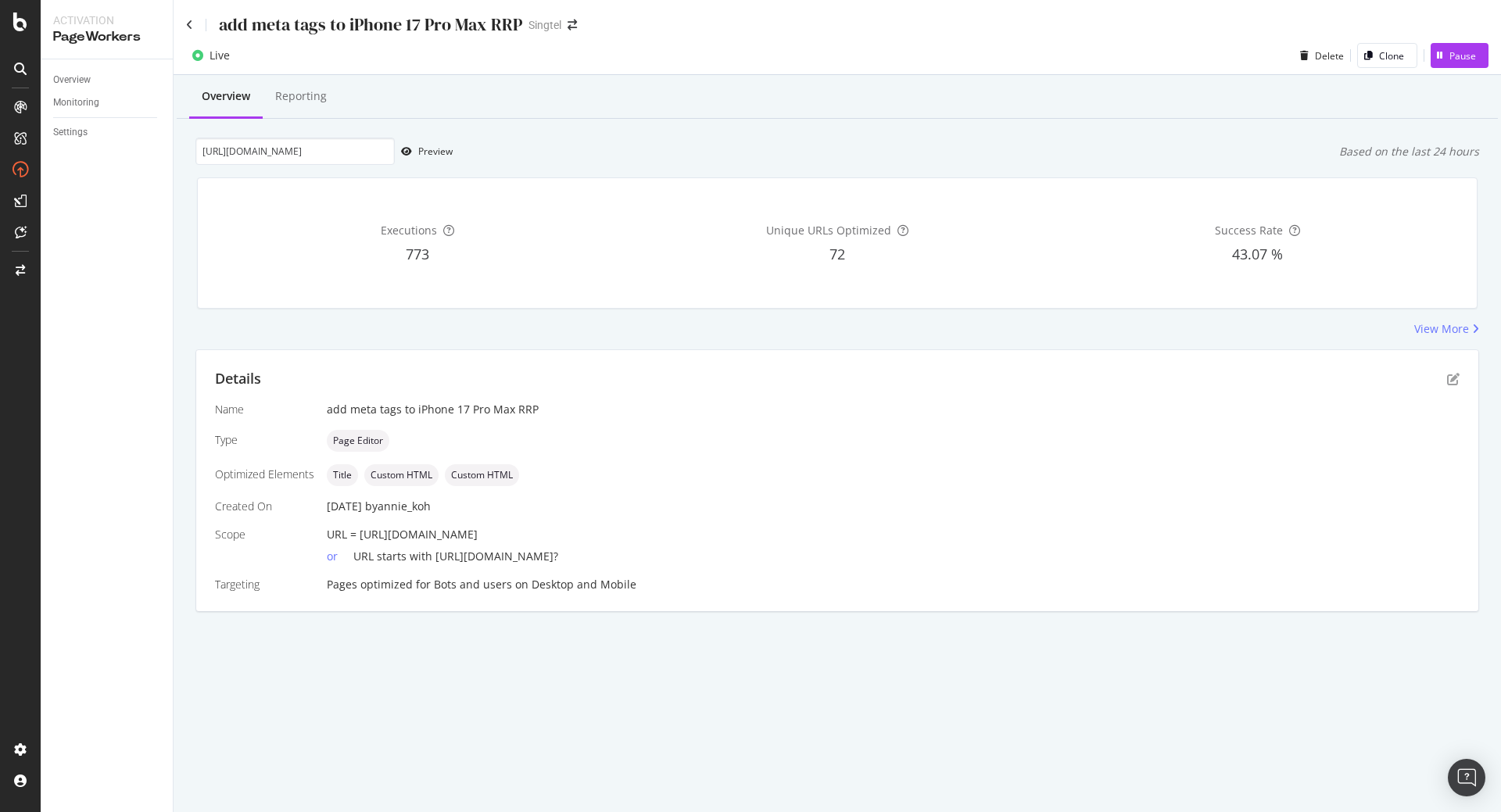
copy span "[URL][DOMAIN_NAME]"
click at [188, 29] on icon at bounding box center [190, 25] width 7 height 11
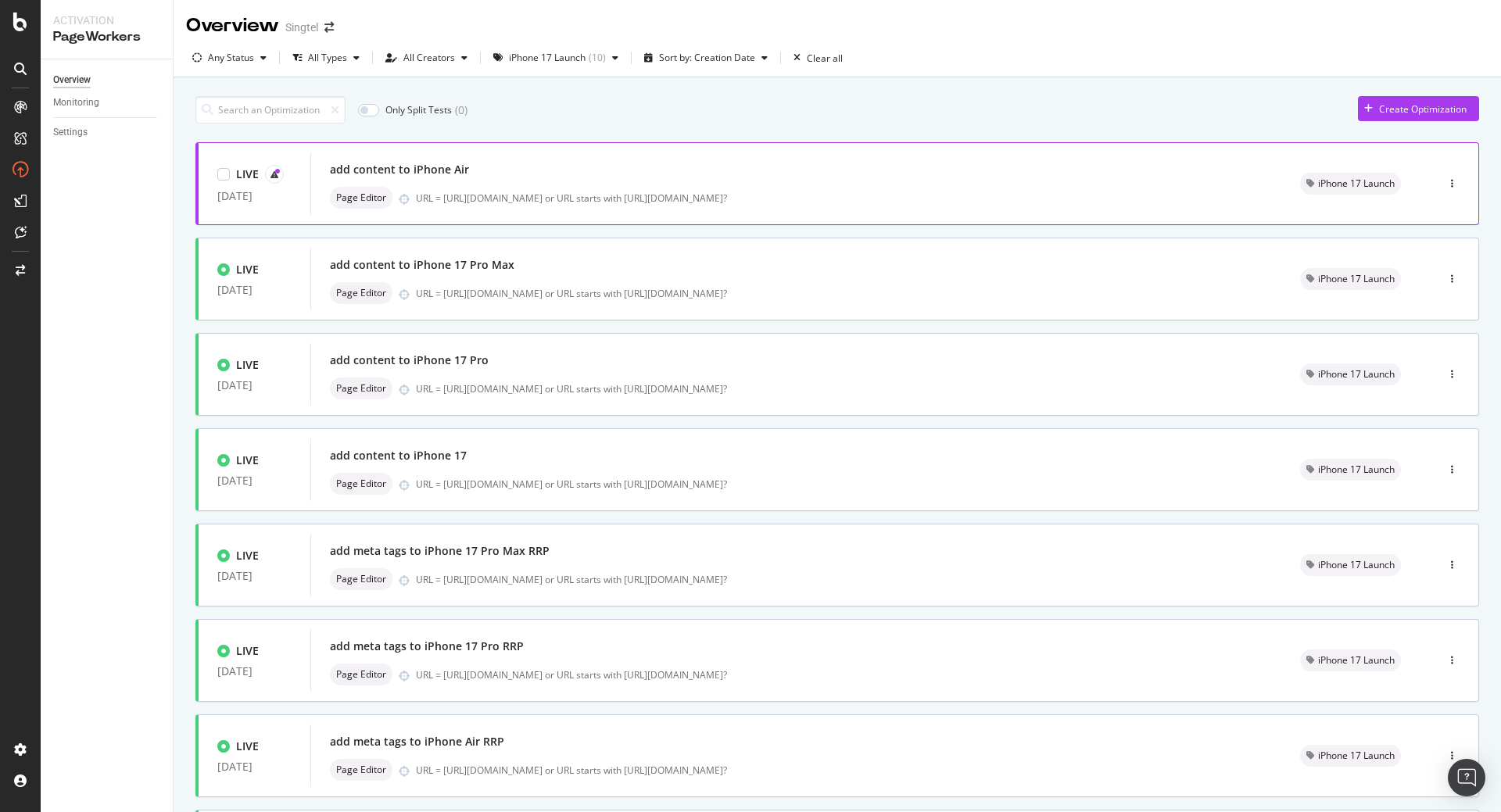
click at [474, 173] on div "add content to iPhone Air" at bounding box center [796, 169] width 932 height 22
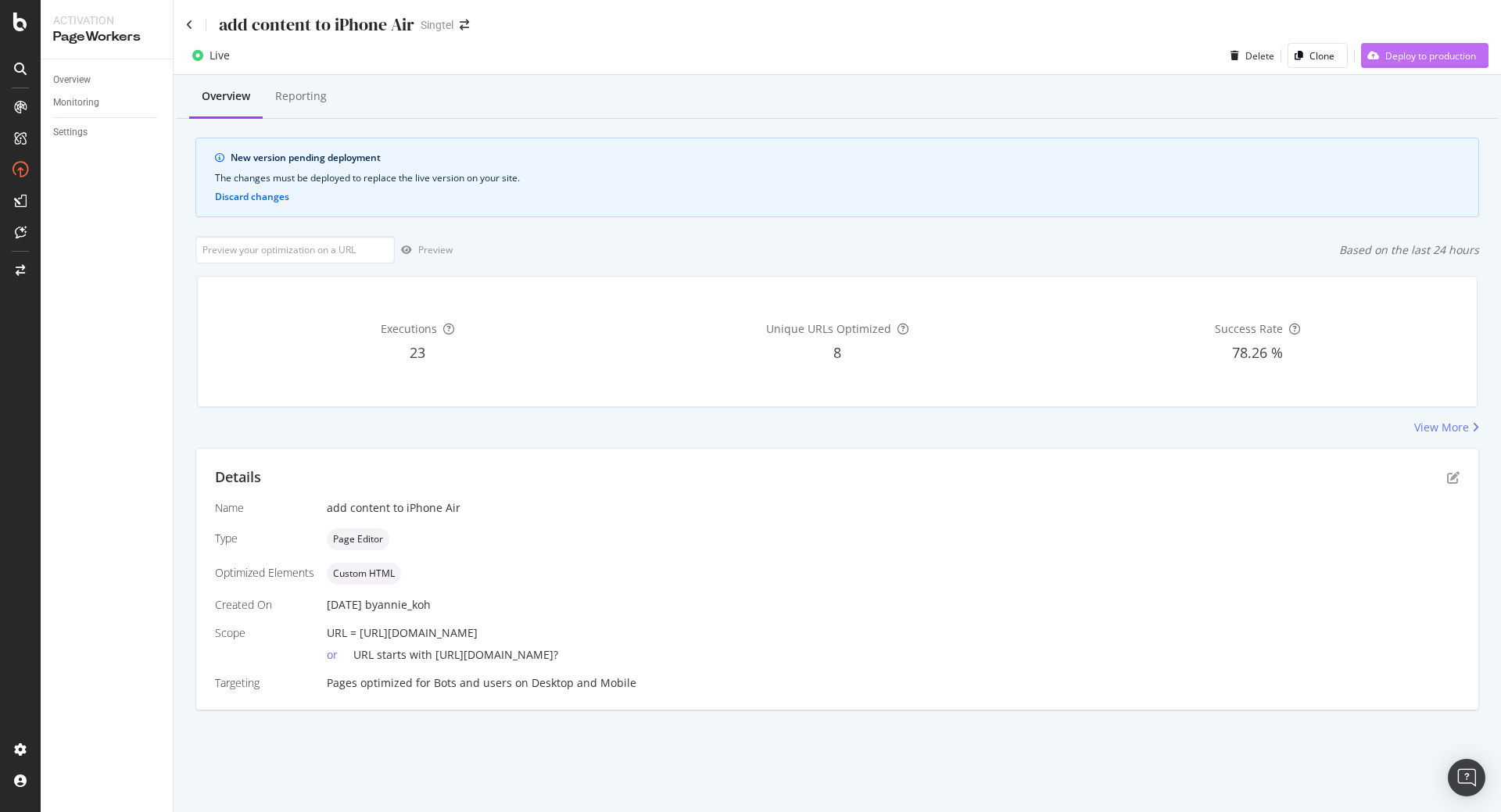
click at [1415, 56] on div "Deploy to production" at bounding box center [1431, 55] width 91 height 13
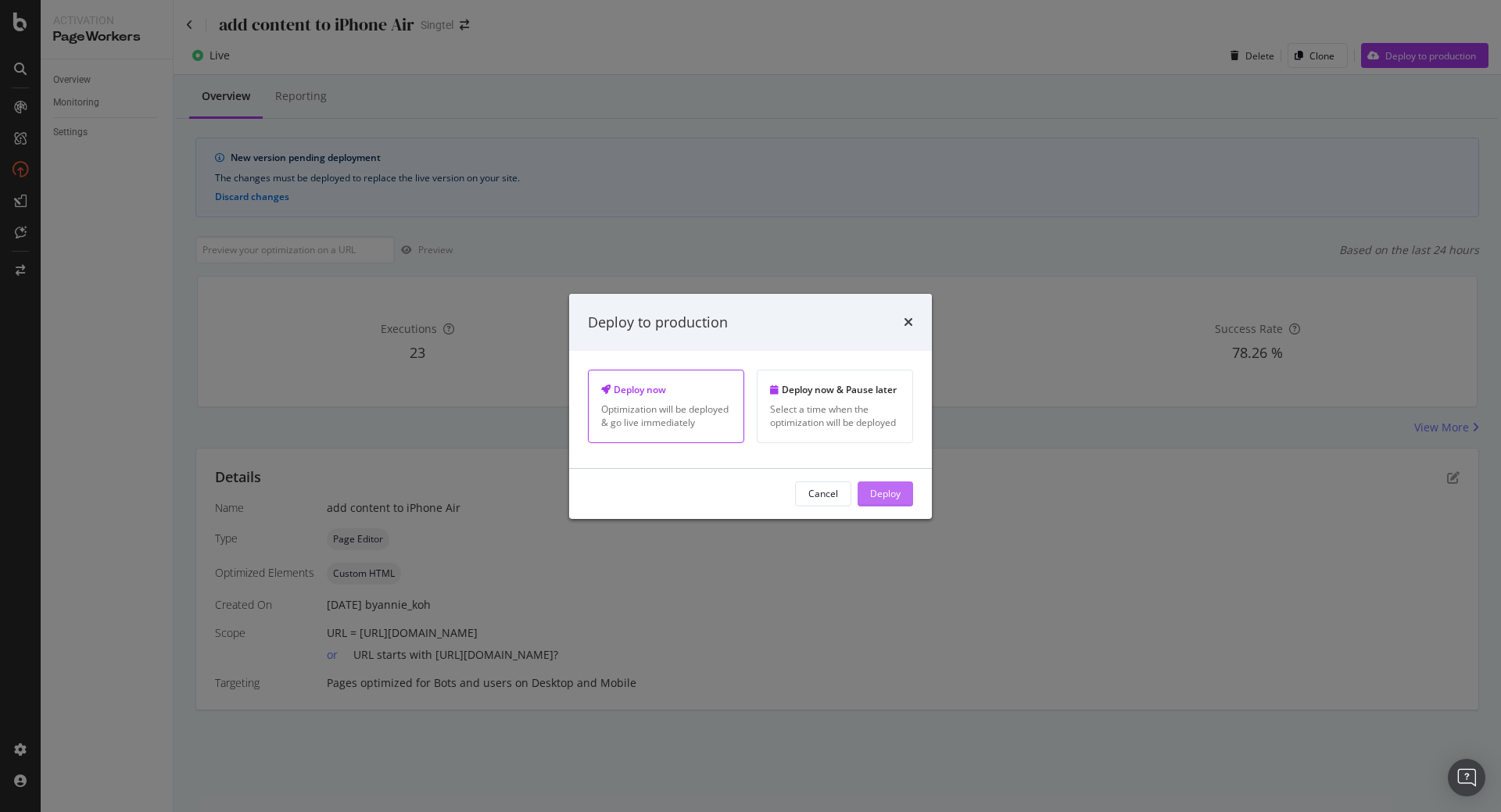
click at [892, 496] on div "Deploy" at bounding box center [885, 493] width 30 height 13
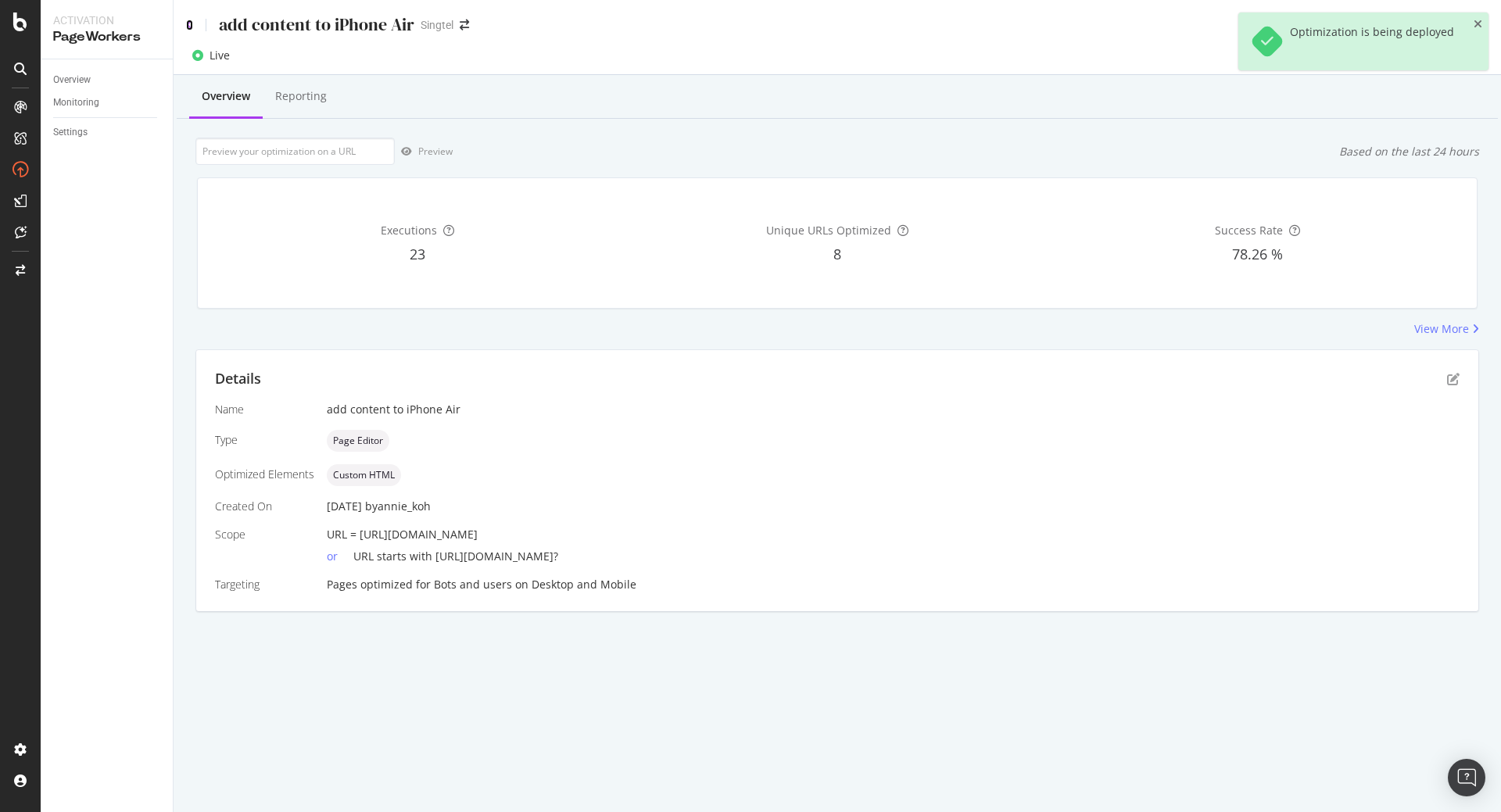
click at [193, 25] on icon at bounding box center [190, 25] width 7 height 11
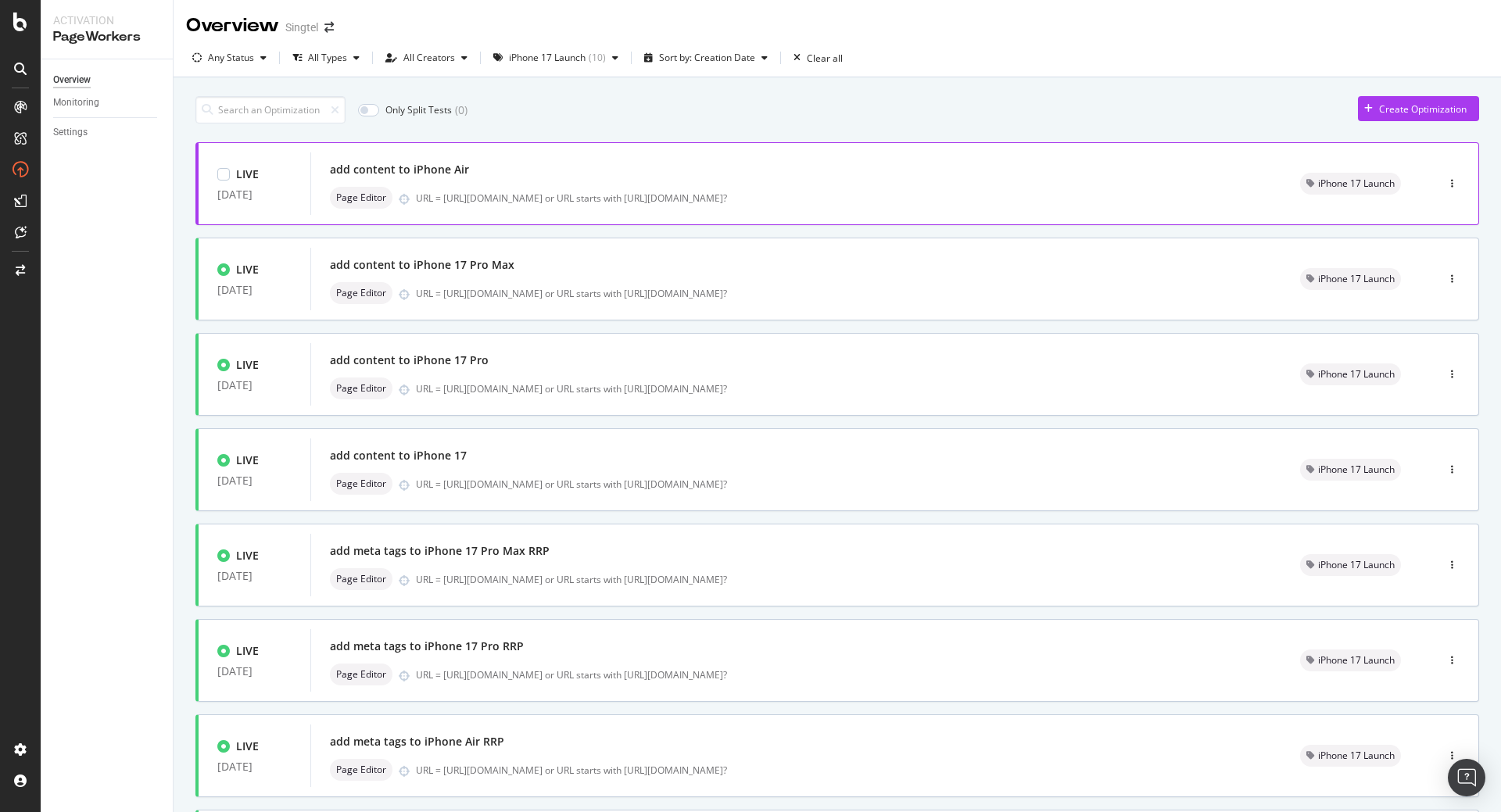
click at [561, 175] on div "add content to iPhone Air" at bounding box center [796, 169] width 932 height 22
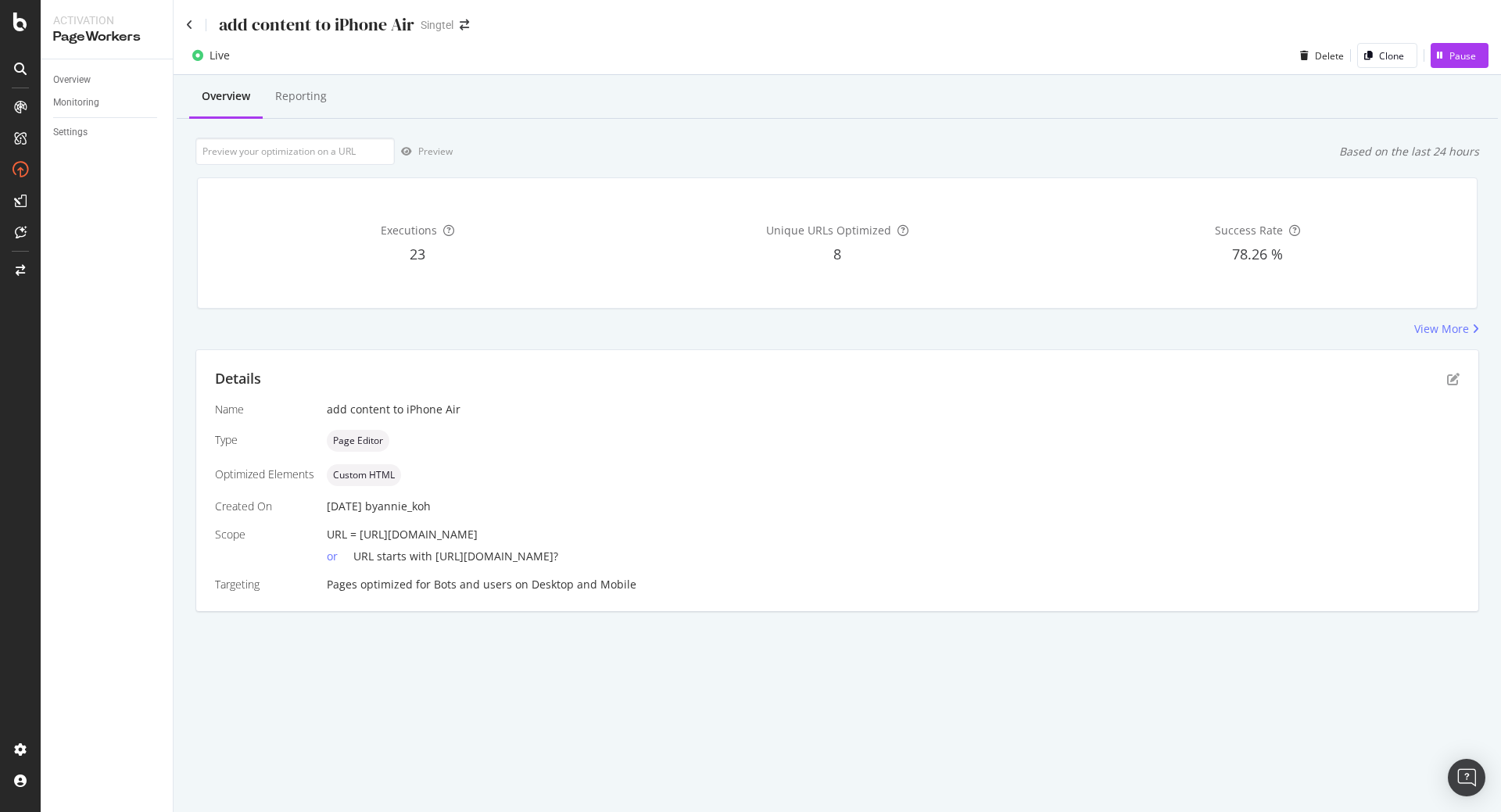
drag, startPoint x: 357, startPoint y: 535, endPoint x: 633, endPoint y: 534, distance: 276.0
click at [633, 534] on div "URL = [URL][DOMAIN_NAME]" at bounding box center [893, 535] width 1133 height 16
copy span "[URL][DOMAIN_NAME]"
click at [478, 539] on span "URL = [URL][DOMAIN_NAME]" at bounding box center [402, 534] width 151 height 15
drag, startPoint x: 360, startPoint y: 537, endPoint x: 639, endPoint y: 541, distance: 279.0
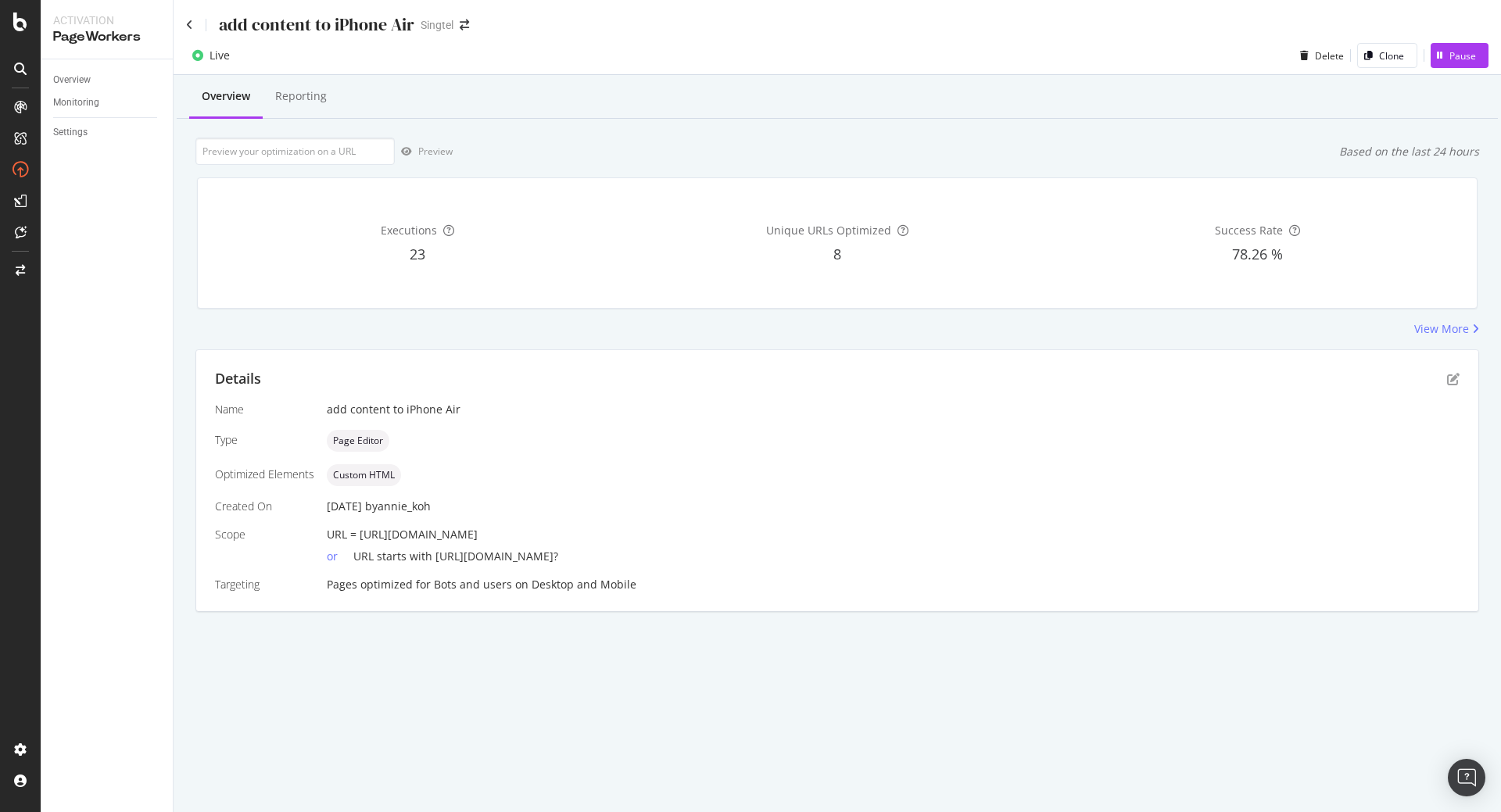
click at [639, 541] on div "URL = [URL][DOMAIN_NAME]" at bounding box center [893, 535] width 1133 height 16
copy span "[URL][DOMAIN_NAME]"
click at [345, 149] on input "url" at bounding box center [295, 151] width 200 height 28
paste input "[URL][DOMAIN_NAME]"
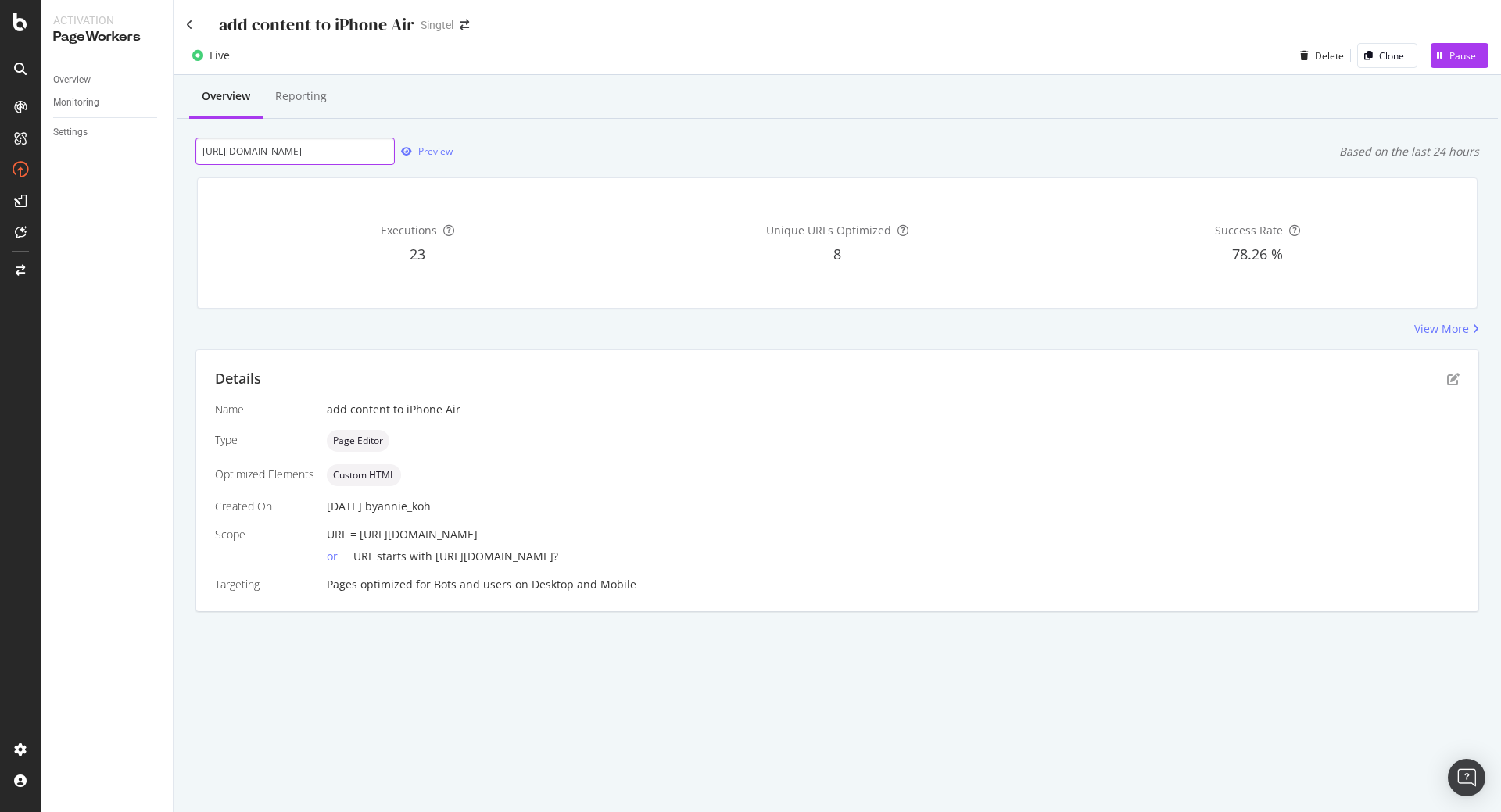
type input "[URL][DOMAIN_NAME]"
click at [425, 153] on div "Preview" at bounding box center [435, 151] width 35 height 13
click at [792, 688] on div "add content to iPhone Air Singtel Live Delete Clone Pause Overview Reporting [U…" at bounding box center [837, 406] width 1327 height 812
